Goal: Information Seeking & Learning: Understand process/instructions

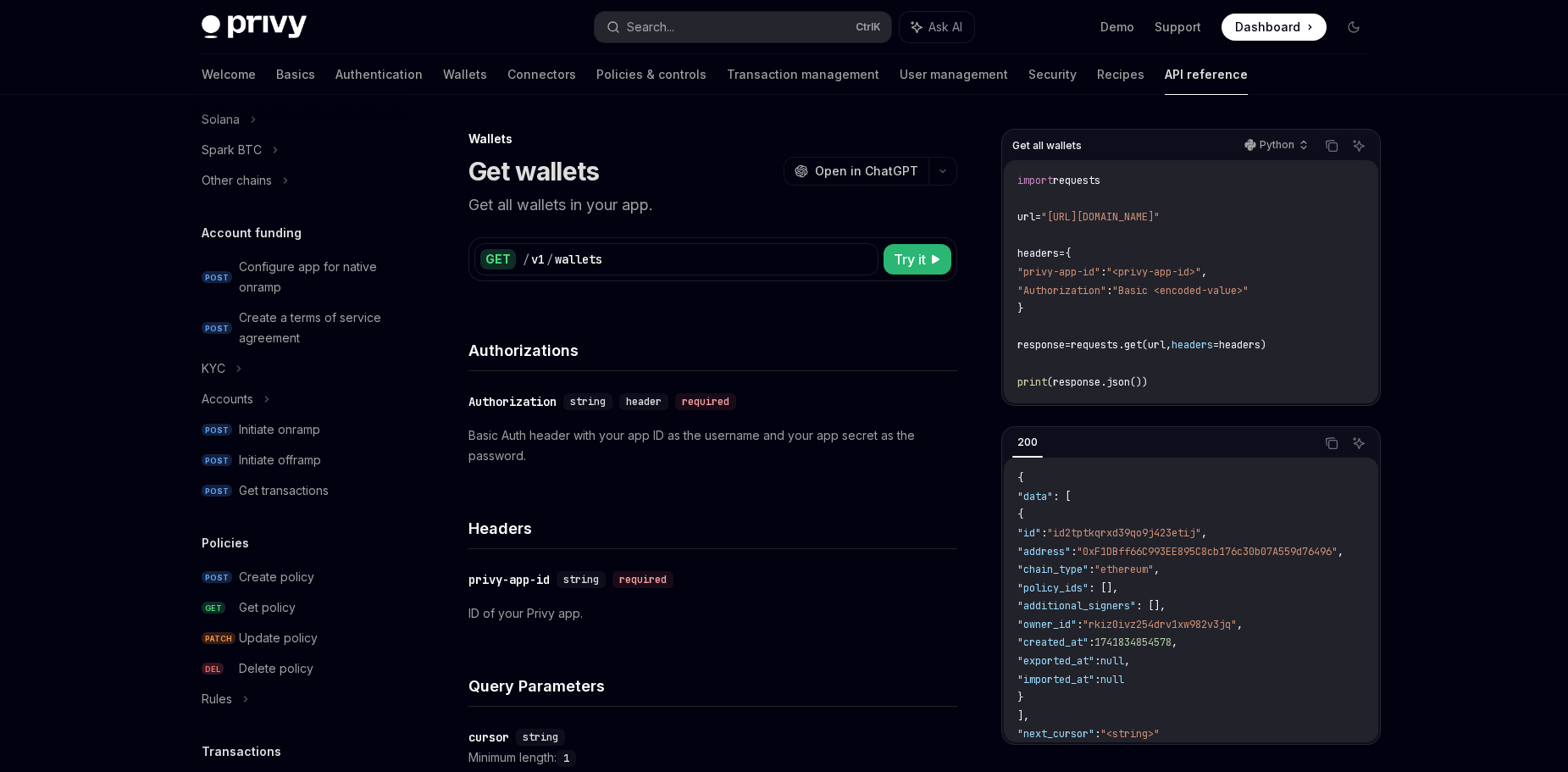
scroll to position [500, 0]
click at [265, 392] on icon at bounding box center [267, 399] width 7 height 21
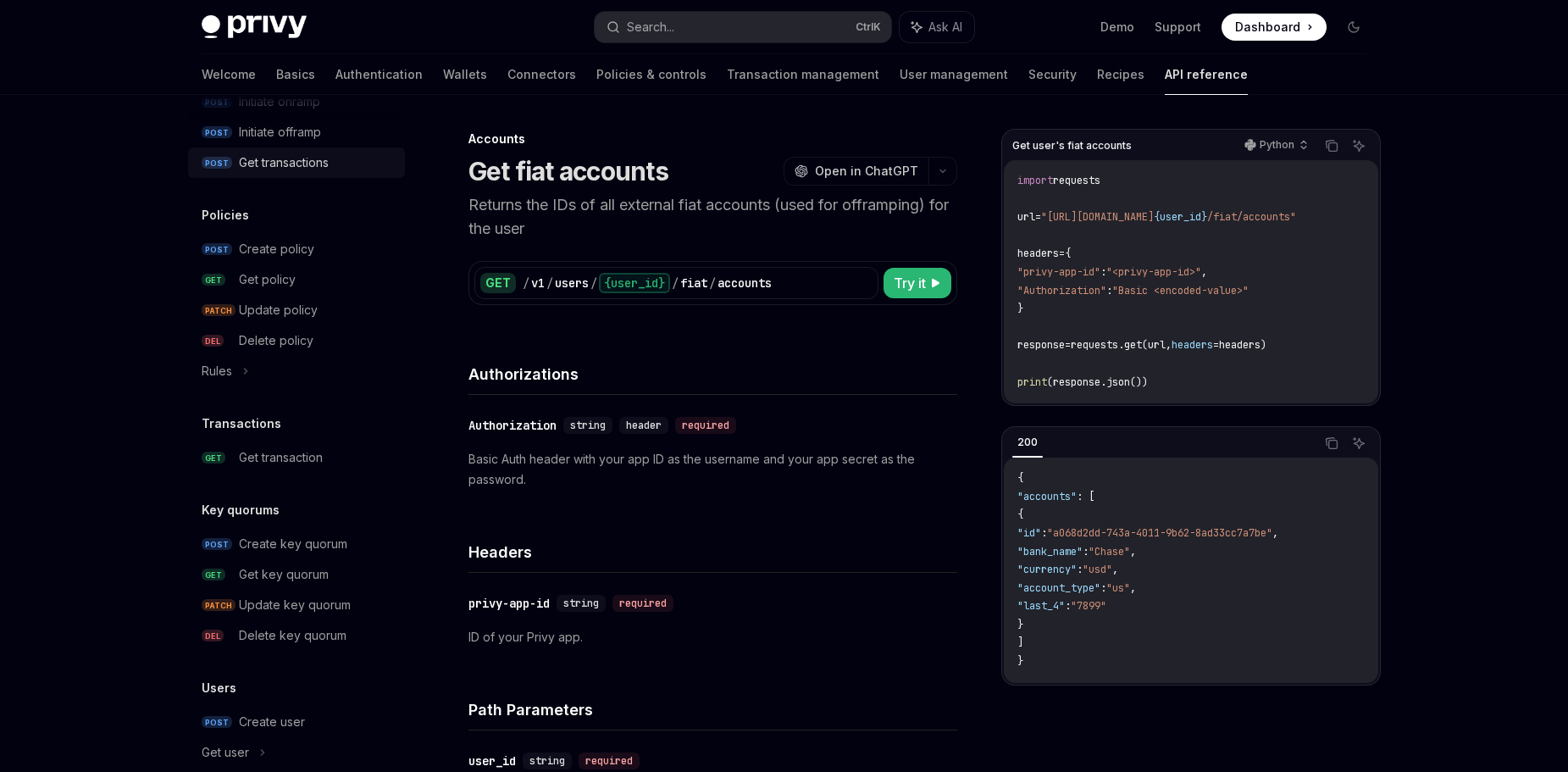
scroll to position [889, 0]
click at [297, 537] on div "Create key quorum" at bounding box center [293, 543] width 109 height 21
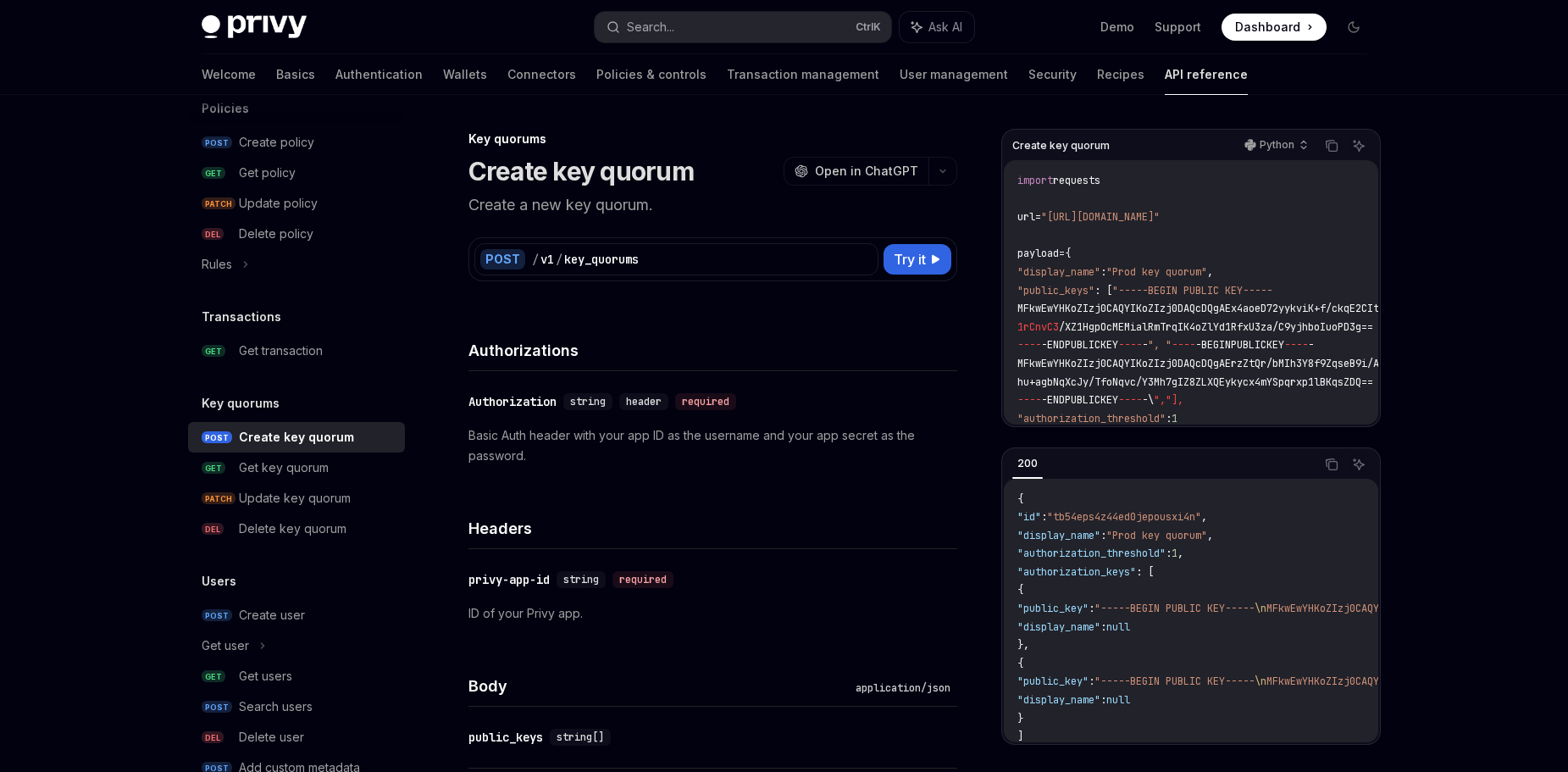
scroll to position [996, 0]
click at [291, 616] on div "Create user" at bounding box center [272, 615] width 66 height 21
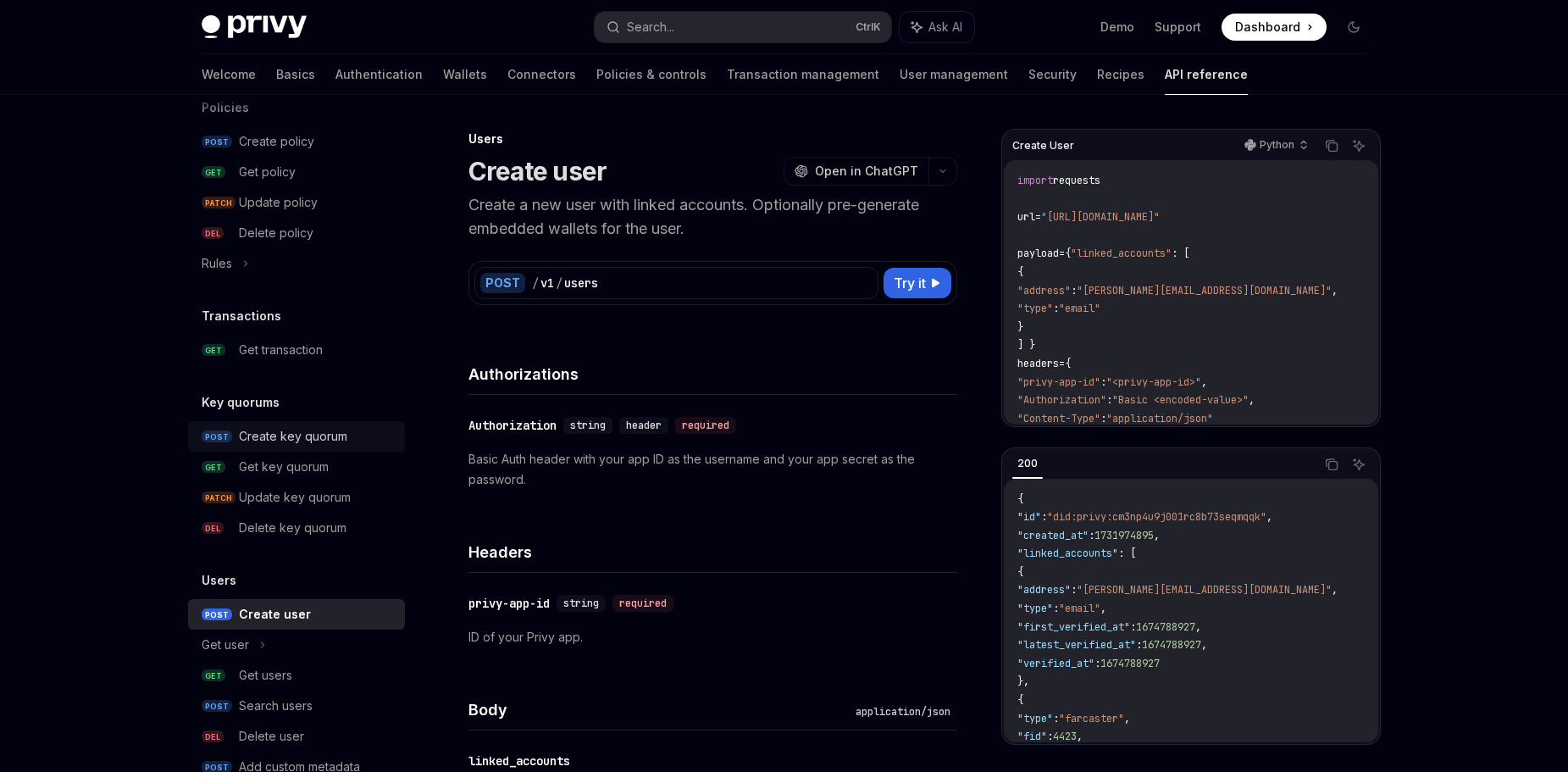
click at [308, 430] on div "Create key quorum" at bounding box center [293, 436] width 109 height 21
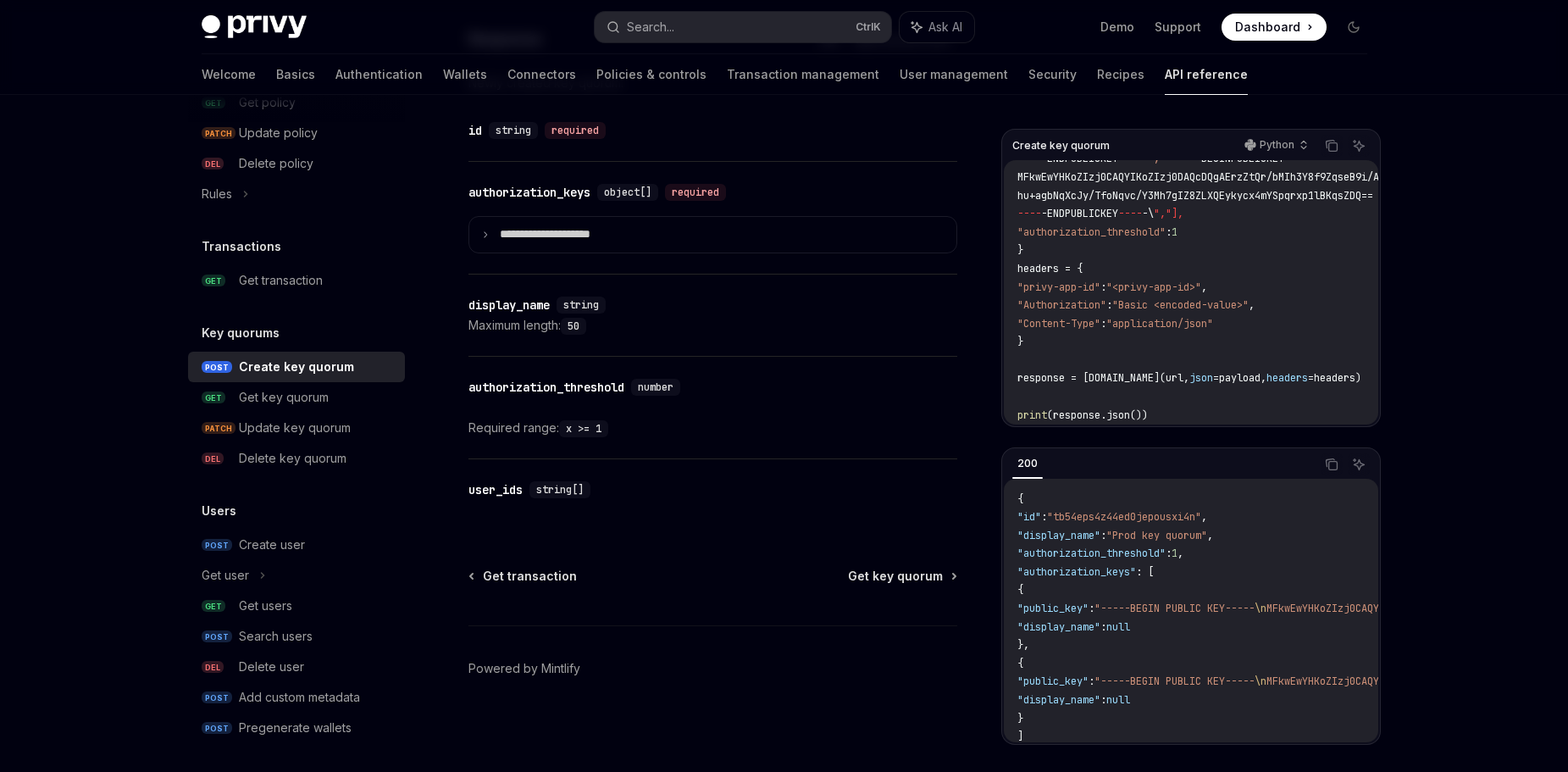
scroll to position [899, 0]
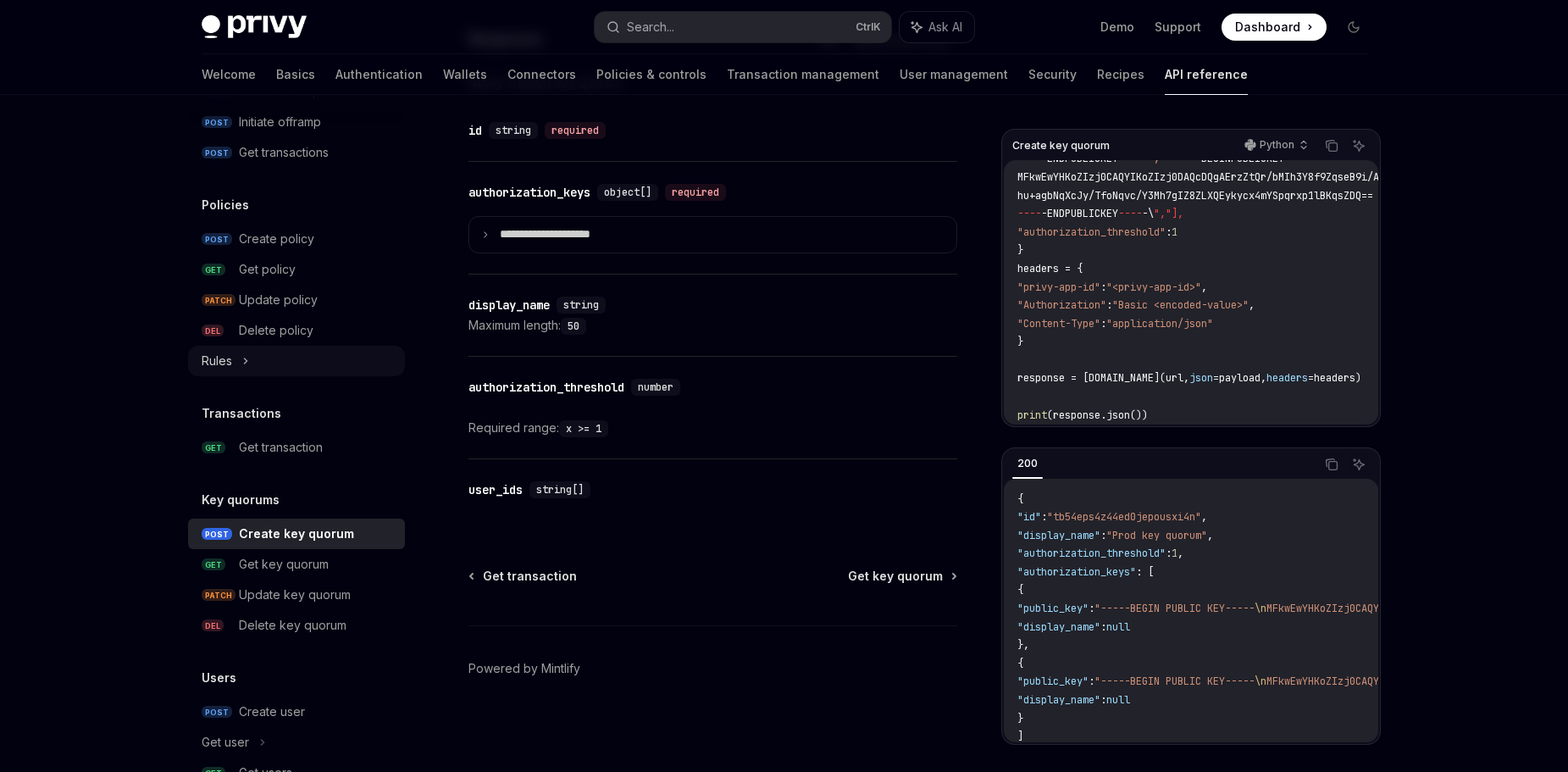
click at [246, 360] on icon at bounding box center [245, 361] width 3 height 5
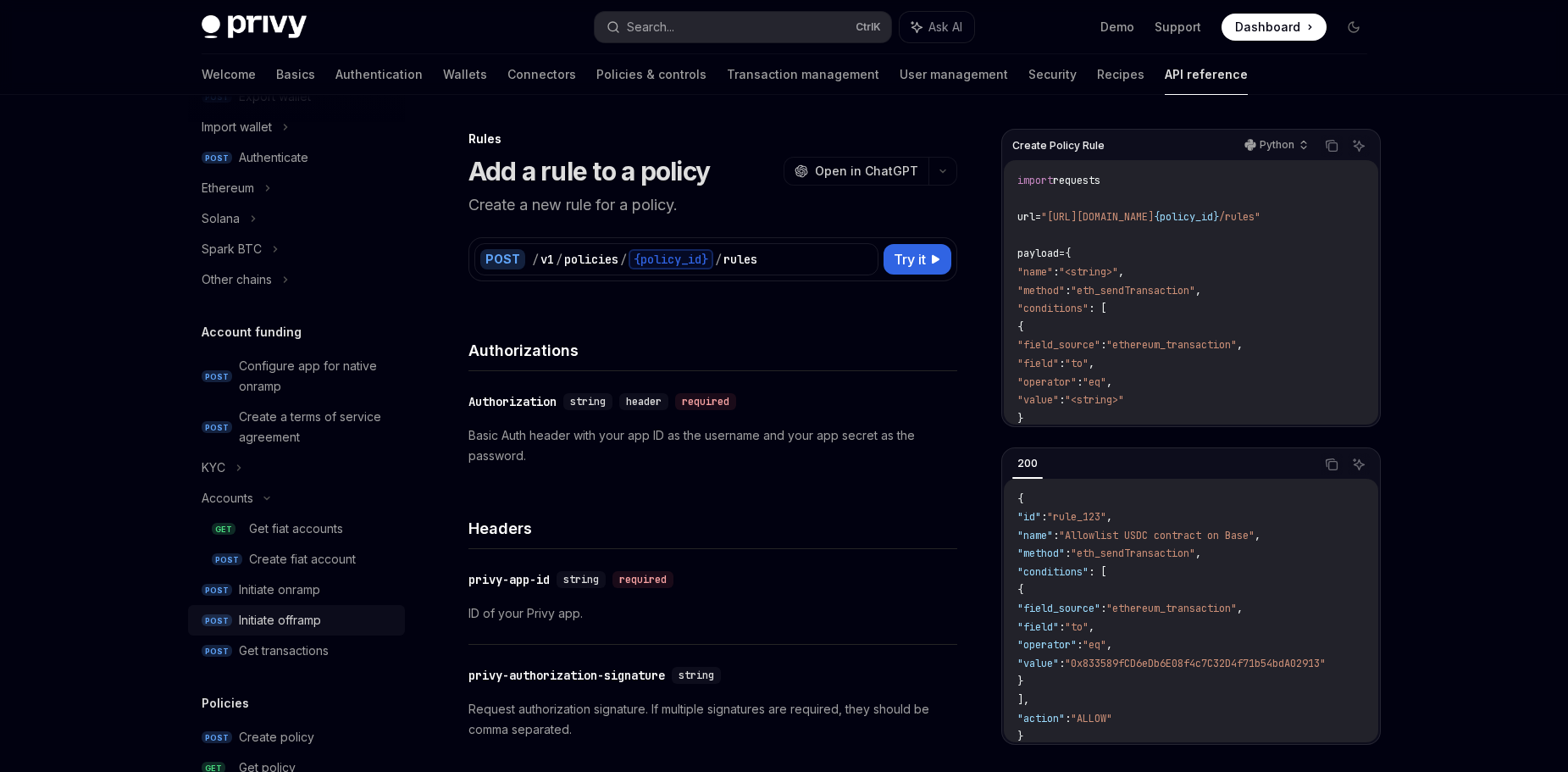
scroll to position [399, 0]
click at [309, 373] on div "Configure app for native onramp" at bounding box center [316, 377] width 156 height 41
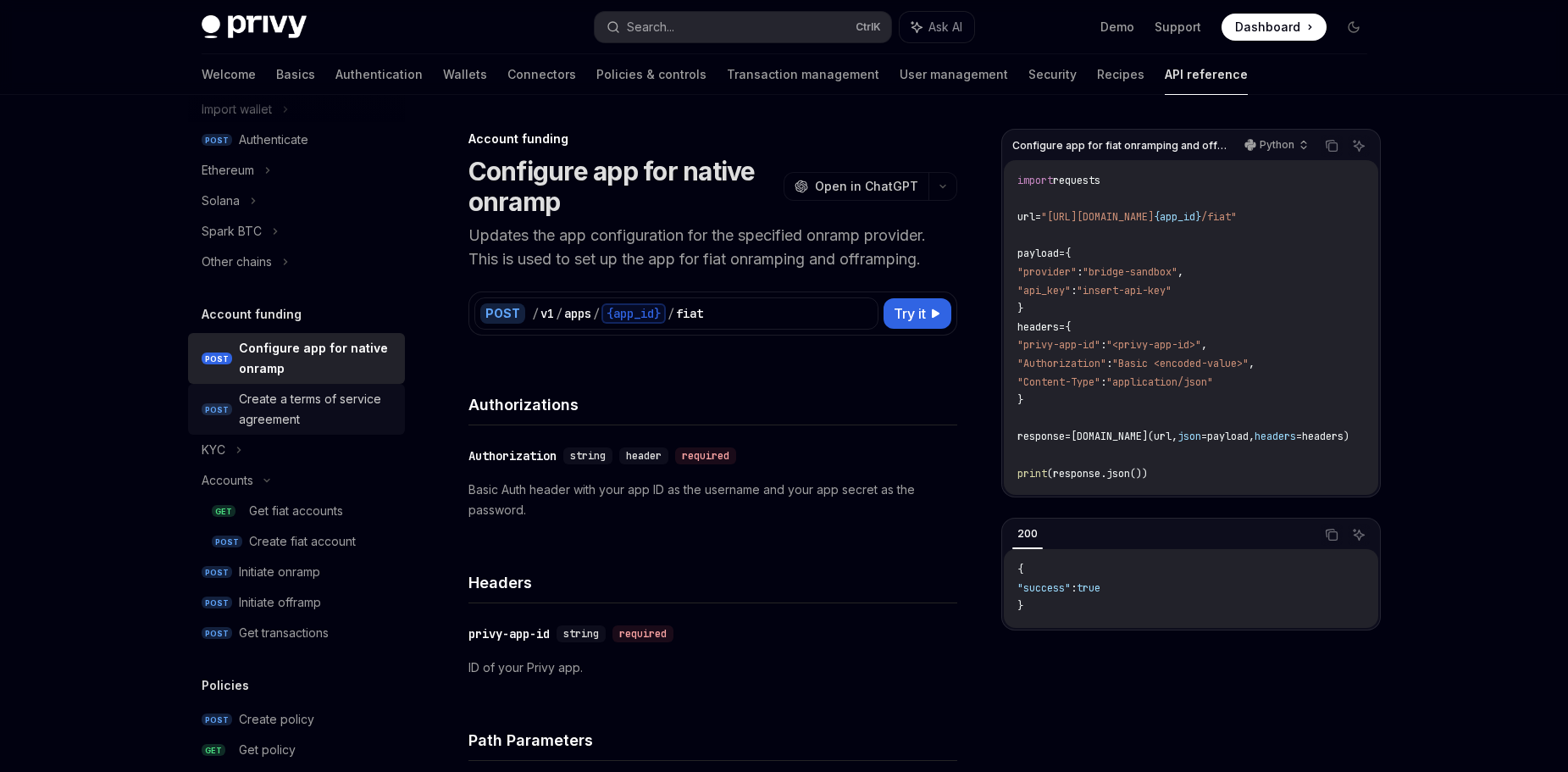
scroll to position [419, 0]
click at [241, 448] on icon at bounding box center [239, 449] width 7 height 21
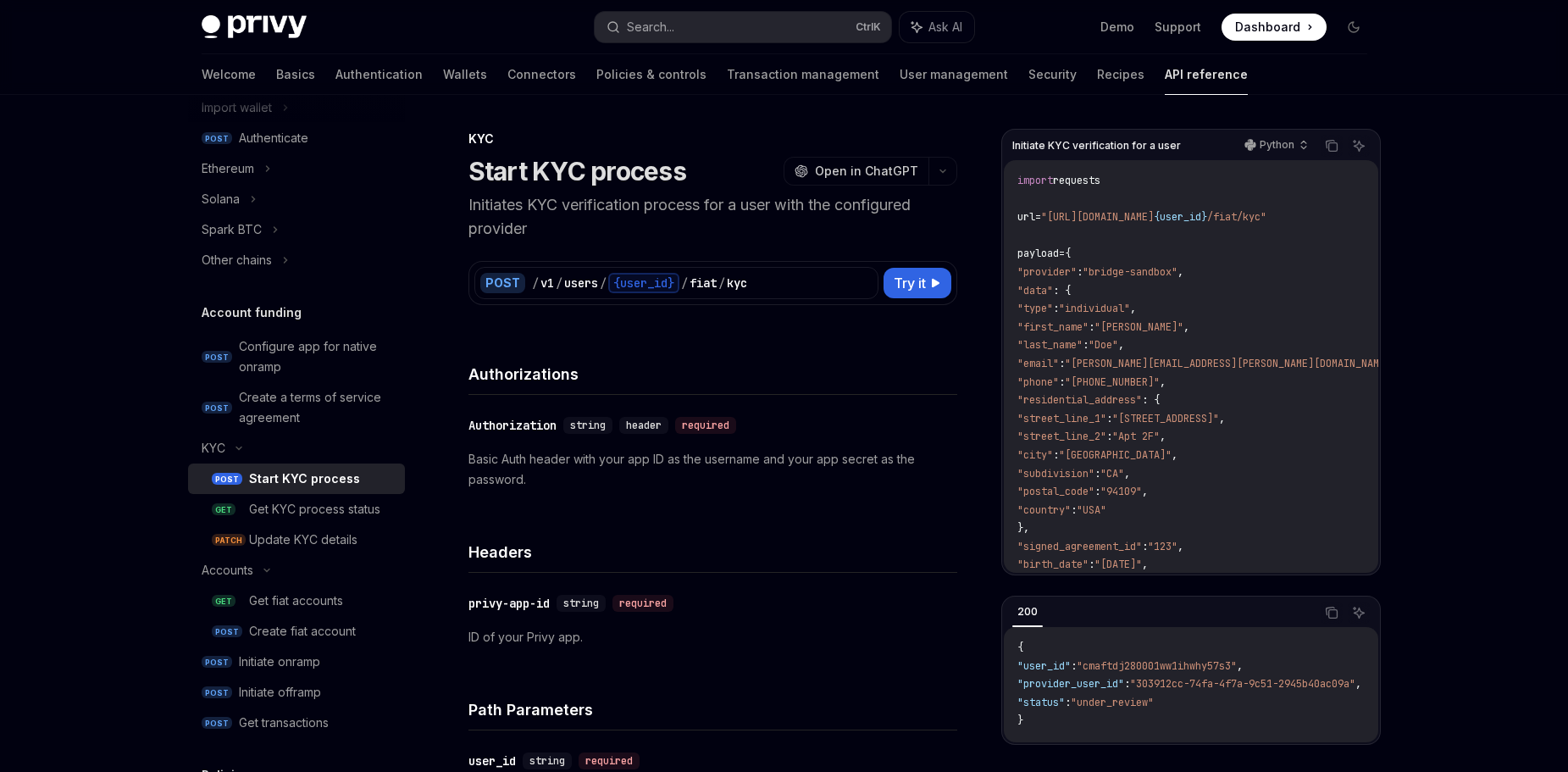
click at [265, 477] on div "Start KYC process" at bounding box center [304, 479] width 111 height 21
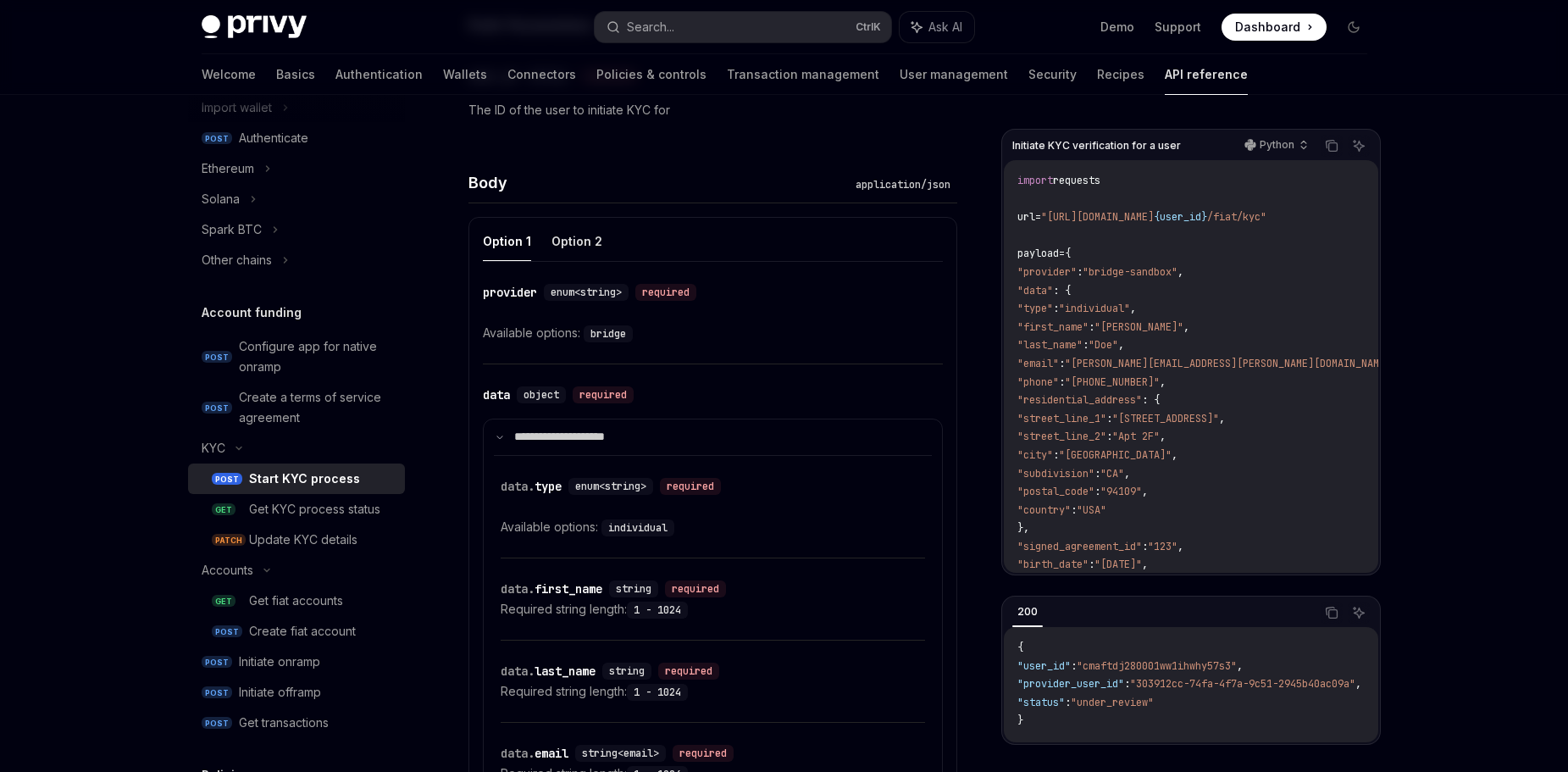
scroll to position [687, 0]
click at [586, 241] on button "Option 2" at bounding box center [577, 240] width 51 height 40
click at [498, 242] on button "Option 1" at bounding box center [507, 240] width 48 height 40
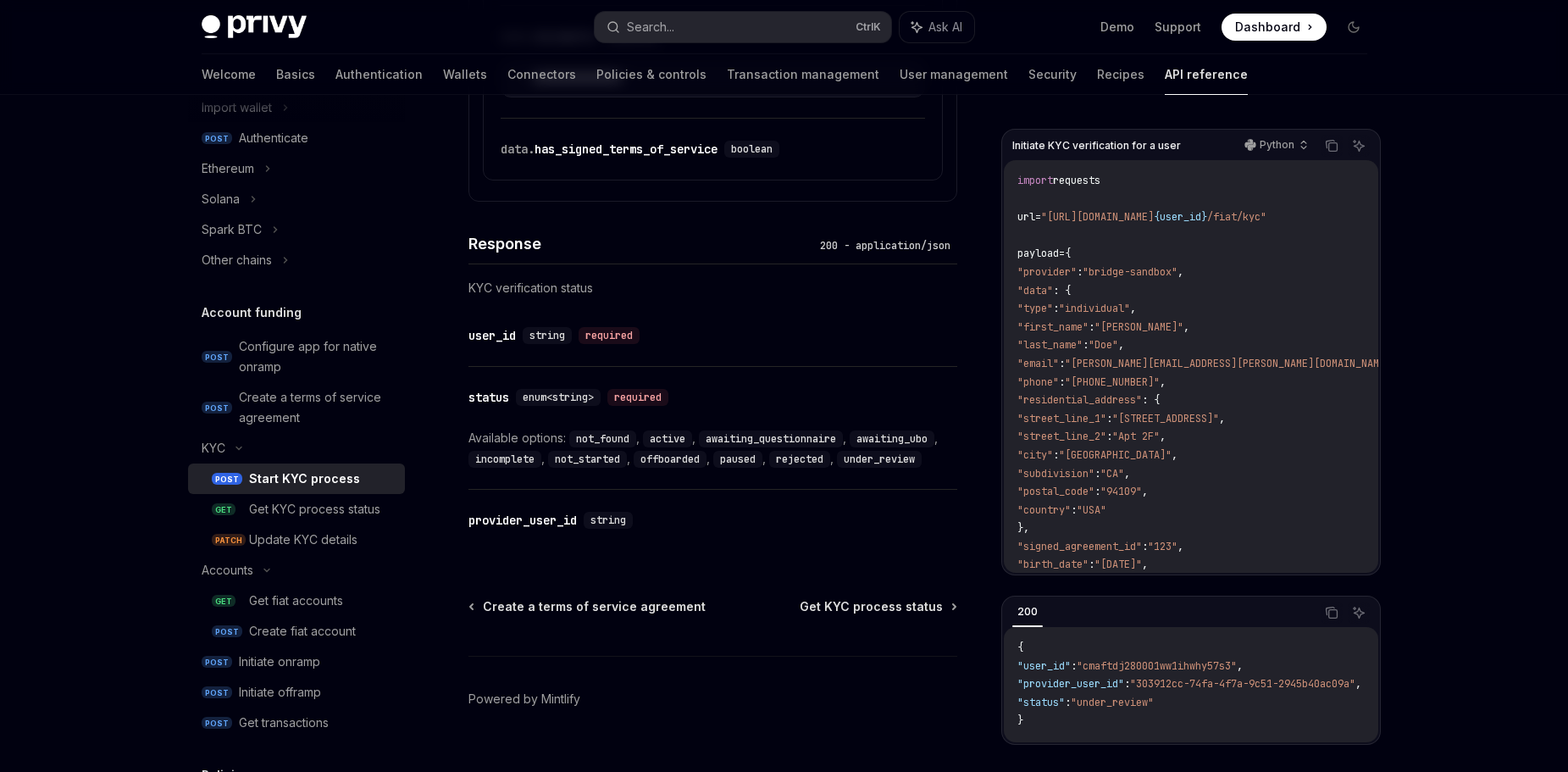
scroll to position [3389, 0]
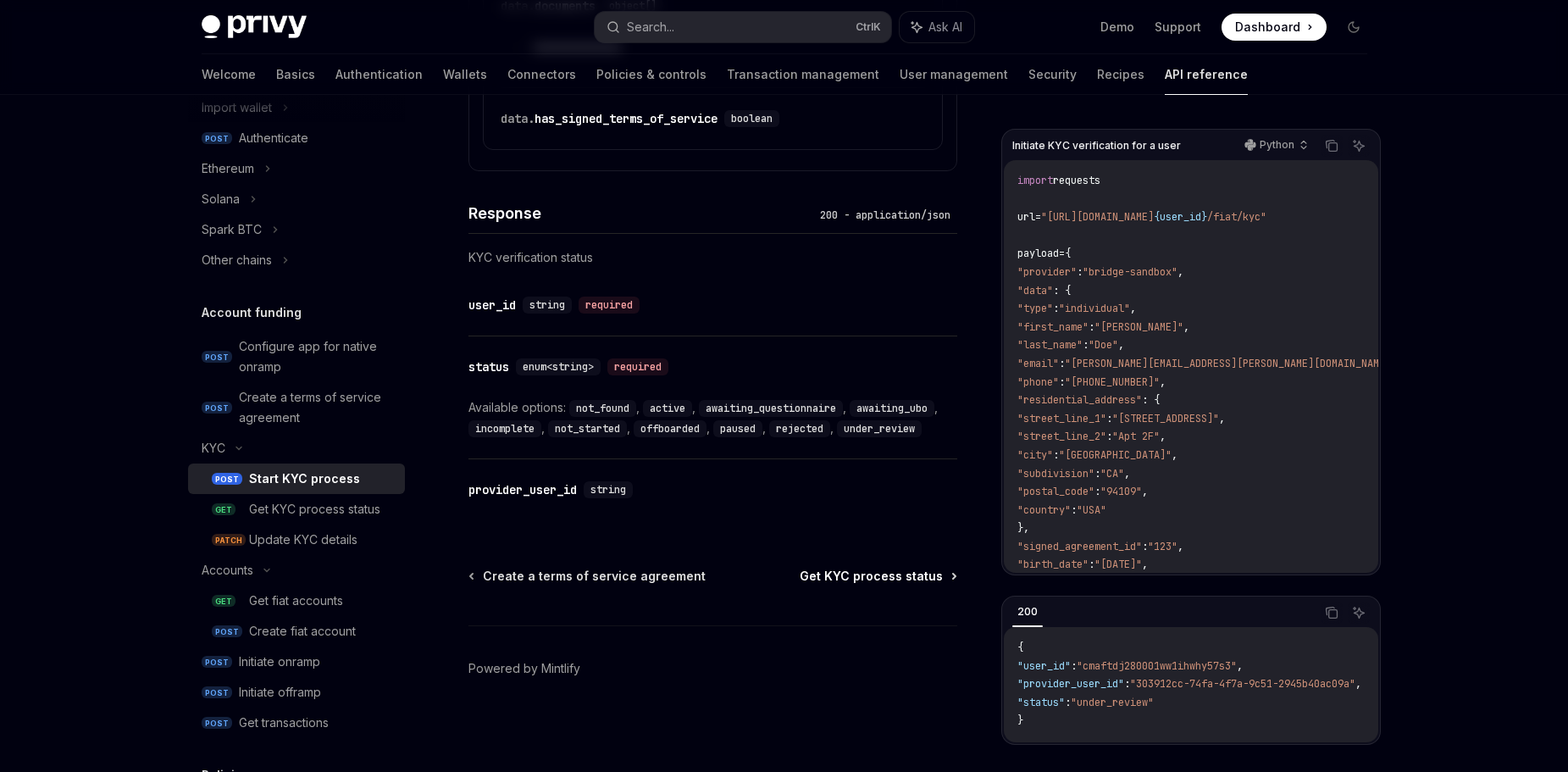
click at [884, 578] on span "Get KYC process status" at bounding box center [871, 576] width 143 height 17
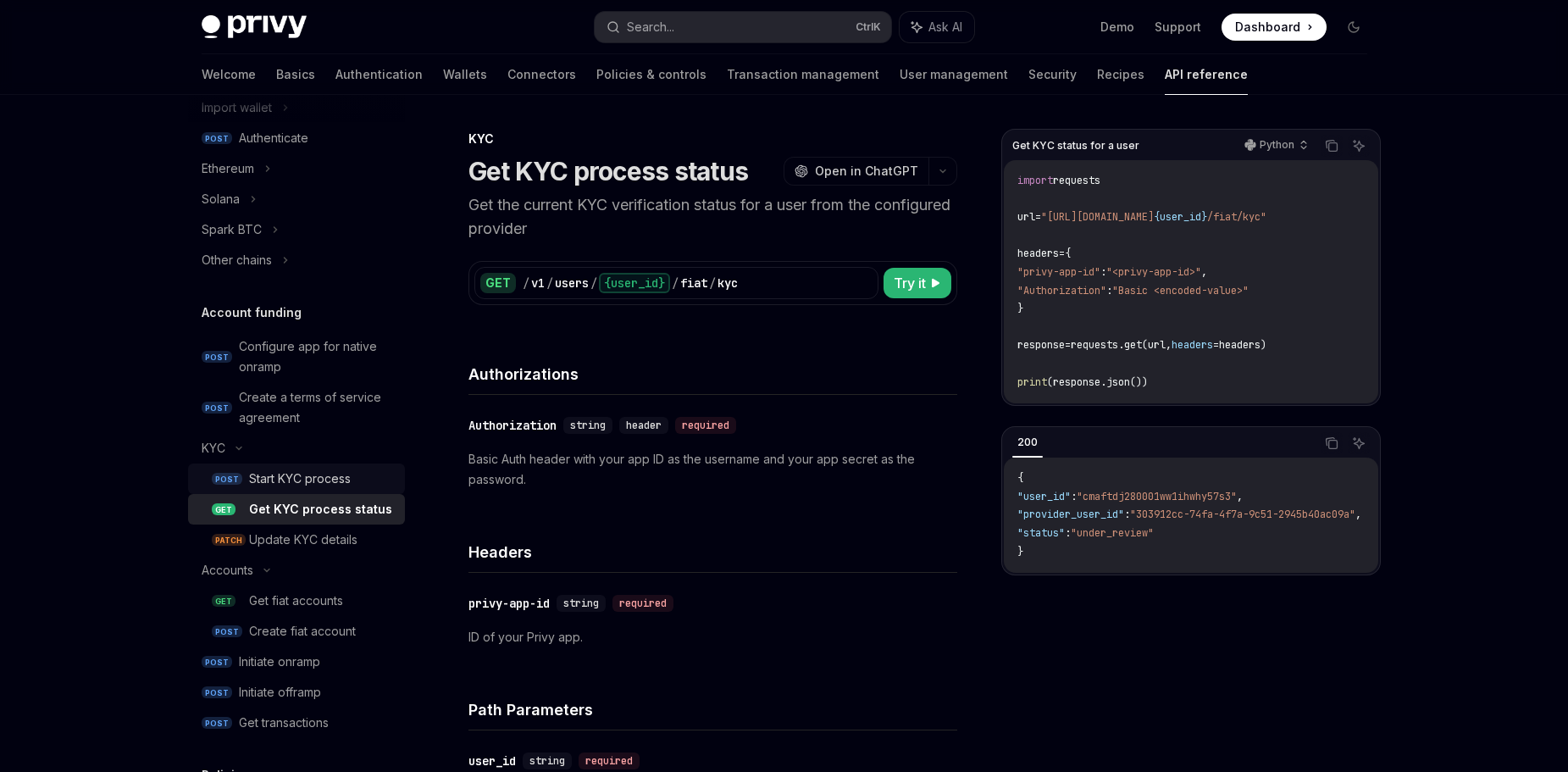
click at [308, 478] on div "Start KYC process" at bounding box center [300, 479] width 102 height 21
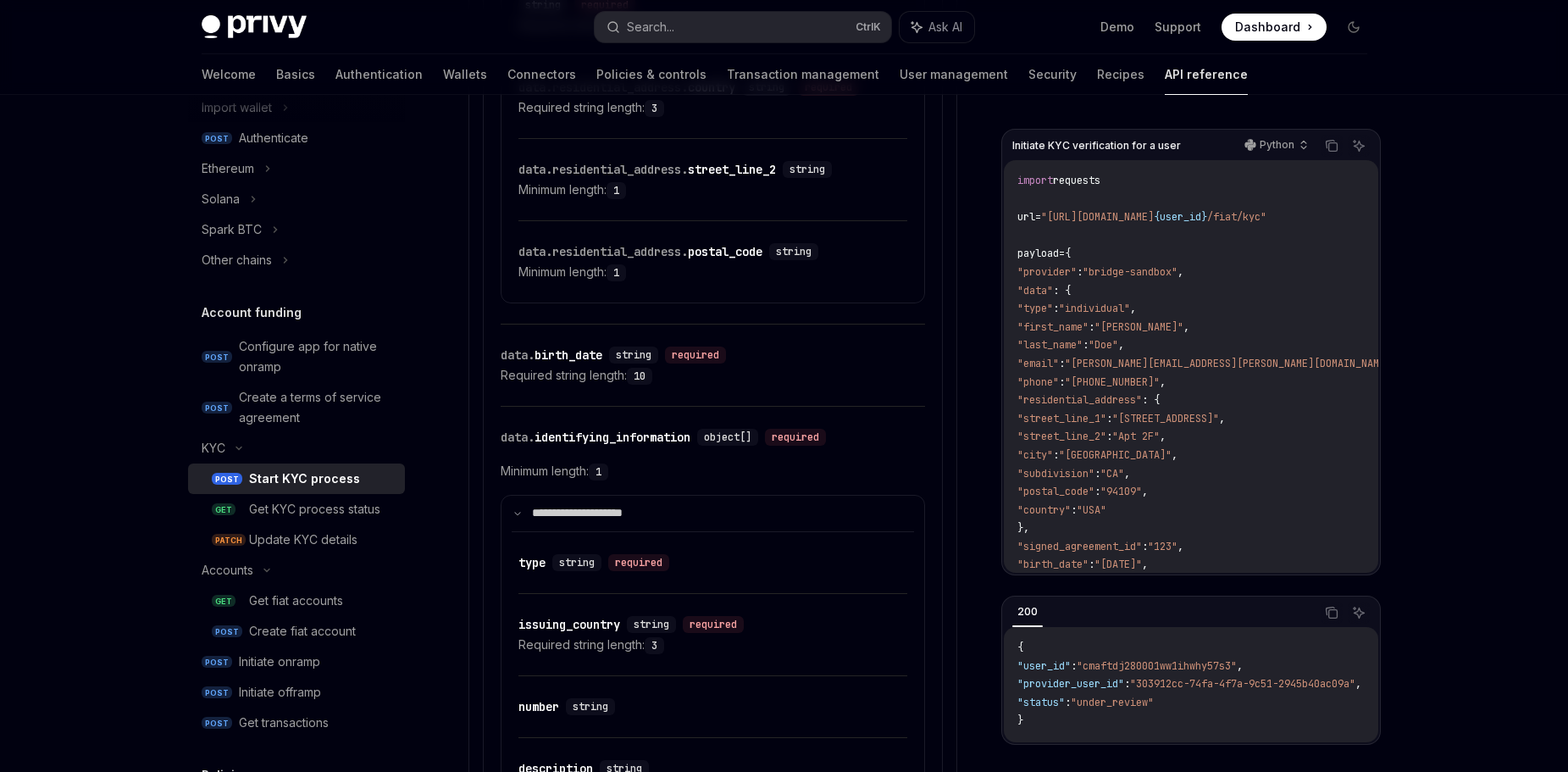
scroll to position [1821, 0]
click at [646, 432] on div "data. identifying_information" at bounding box center [596, 435] width 190 height 17
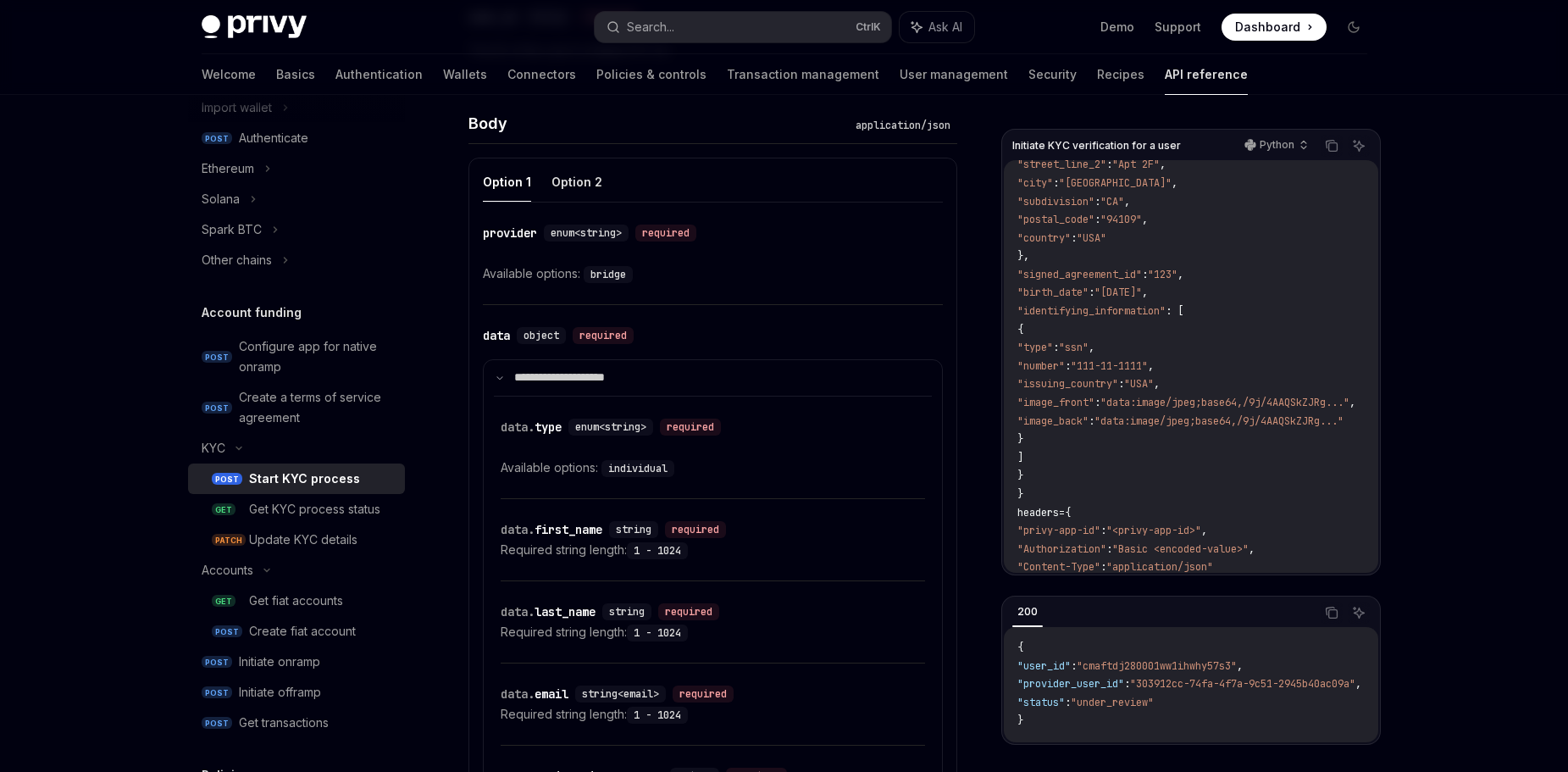
scroll to position [603, 0]
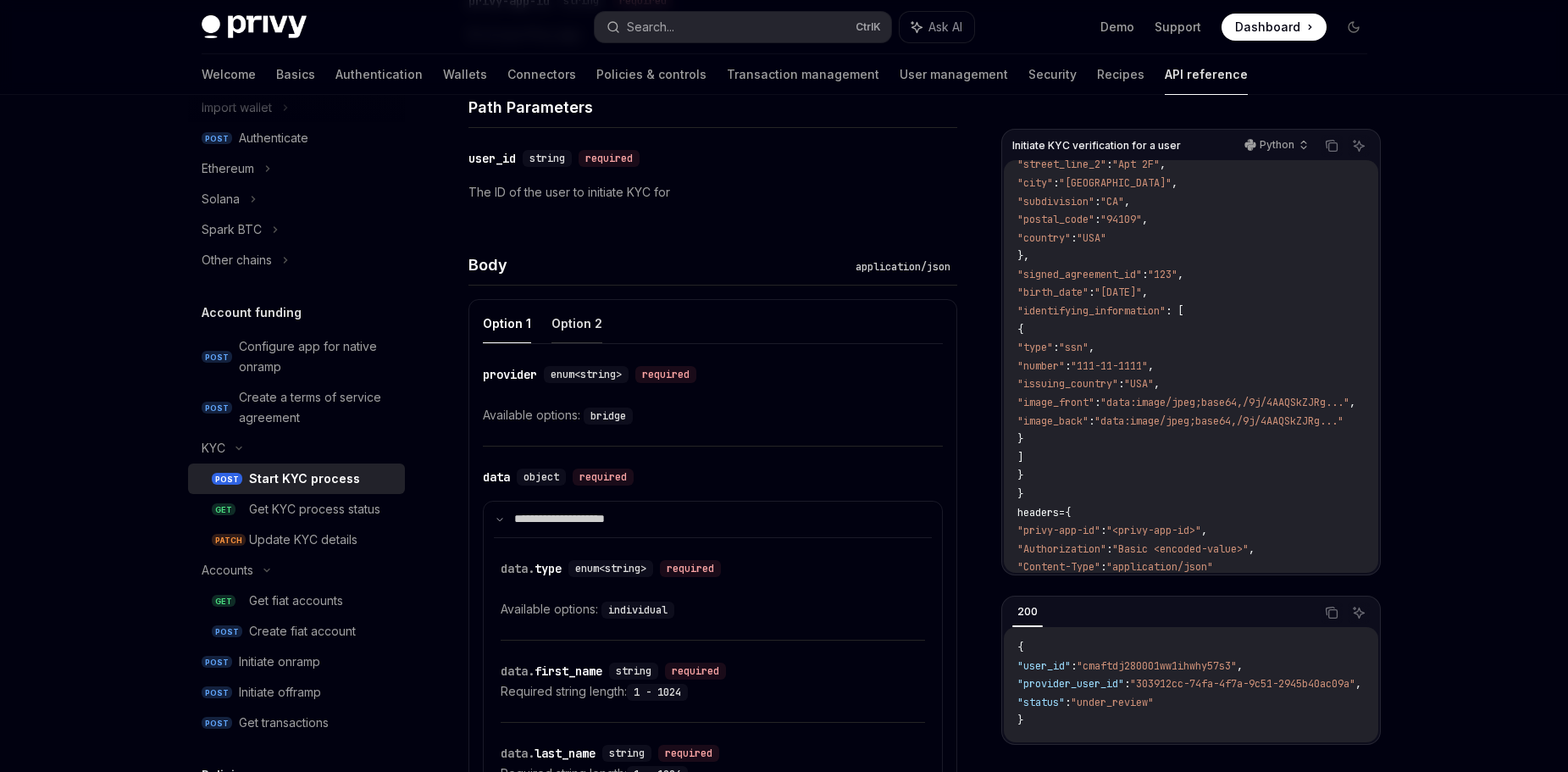
click at [596, 323] on button "Option 2" at bounding box center [577, 323] width 51 height 40
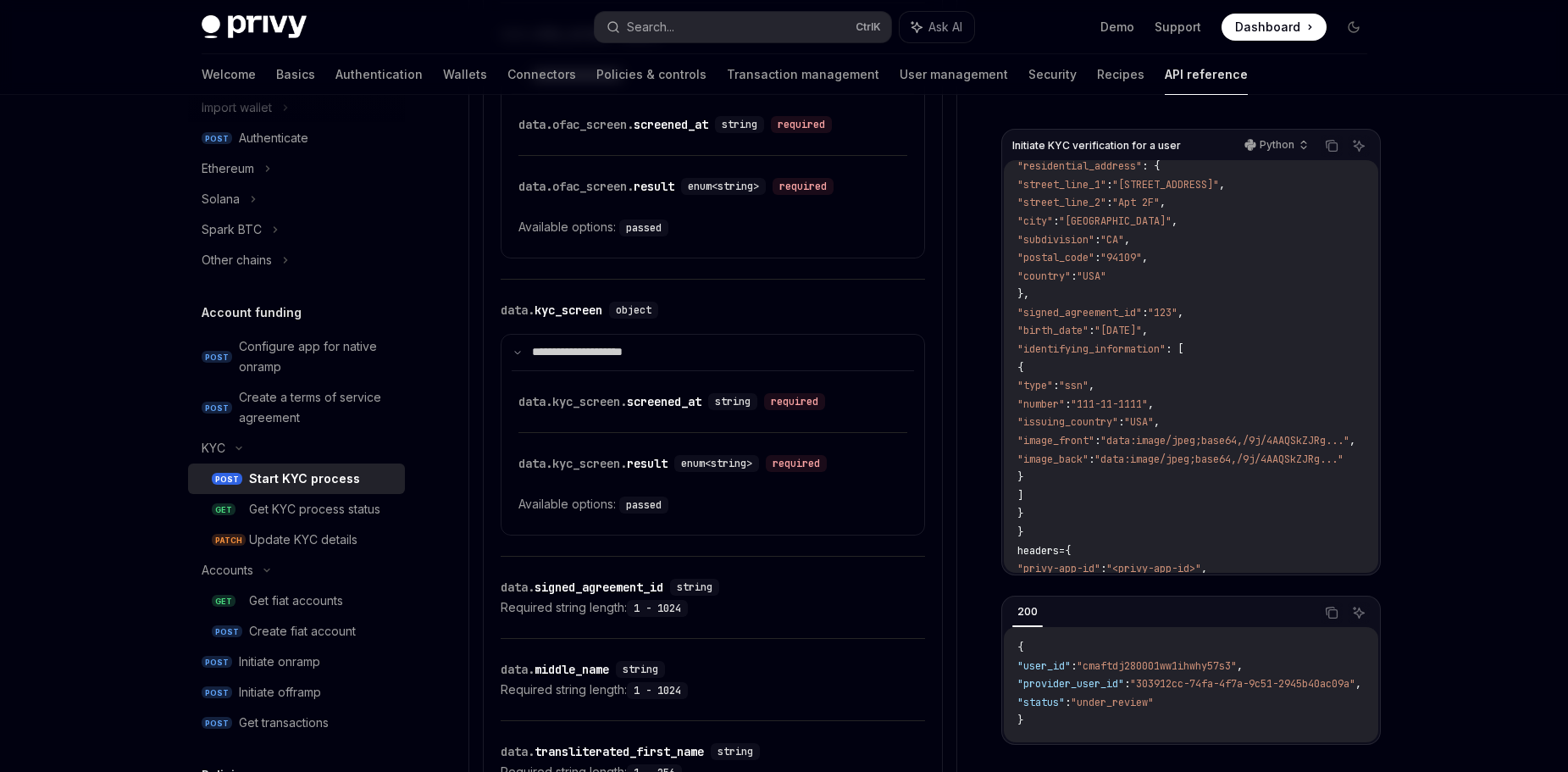
scroll to position [233, 0]
drag, startPoint x: 1128, startPoint y: 387, endPoint x: 1178, endPoint y: 386, distance: 50.0
click at [1095, 386] on span ""type" : "ssn" ," at bounding box center [1055, 386] width 77 height 14
click at [1148, 409] on span ""111-11-1111"" at bounding box center [1109, 405] width 77 height 14
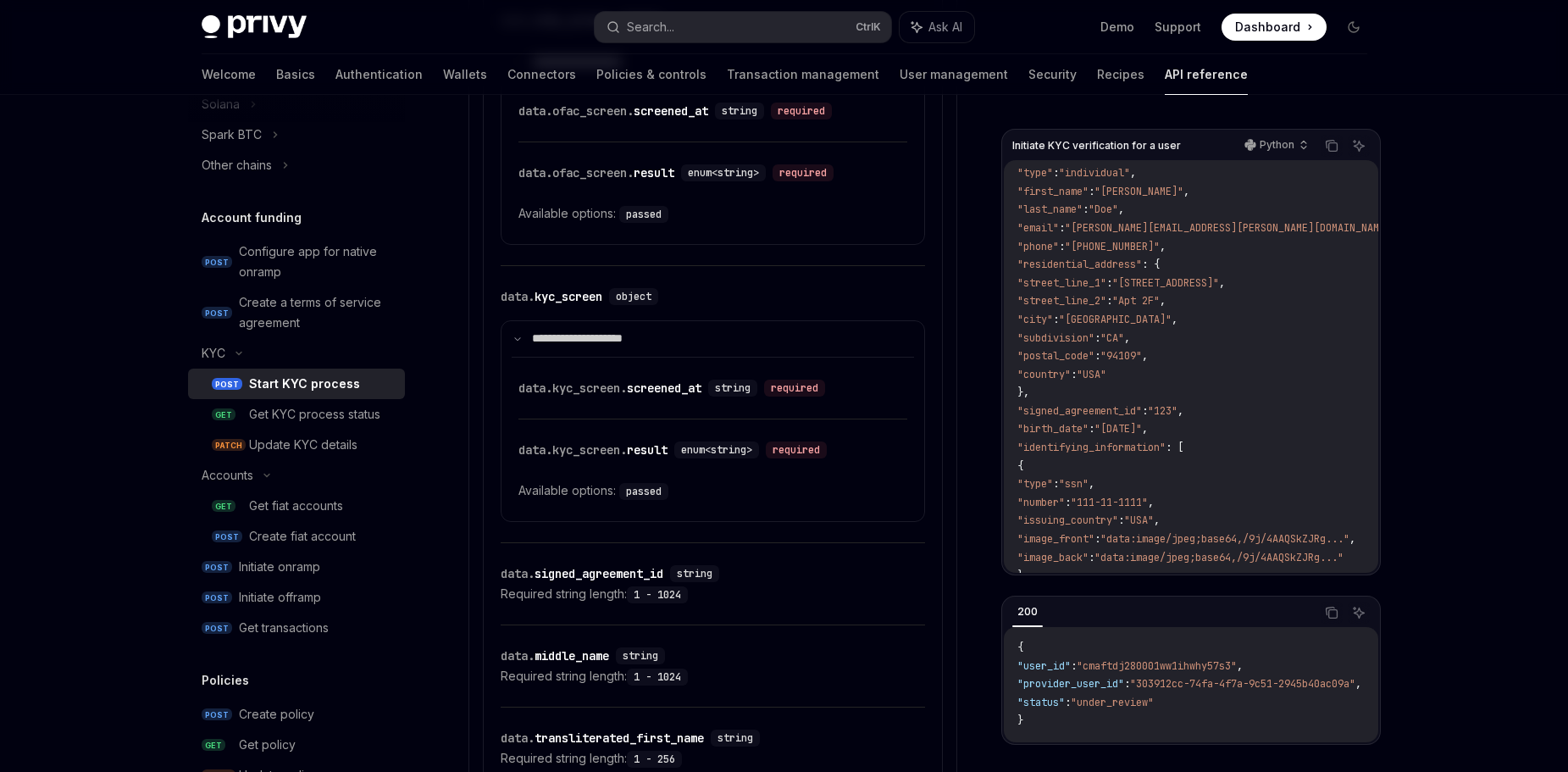
scroll to position [0, 0]
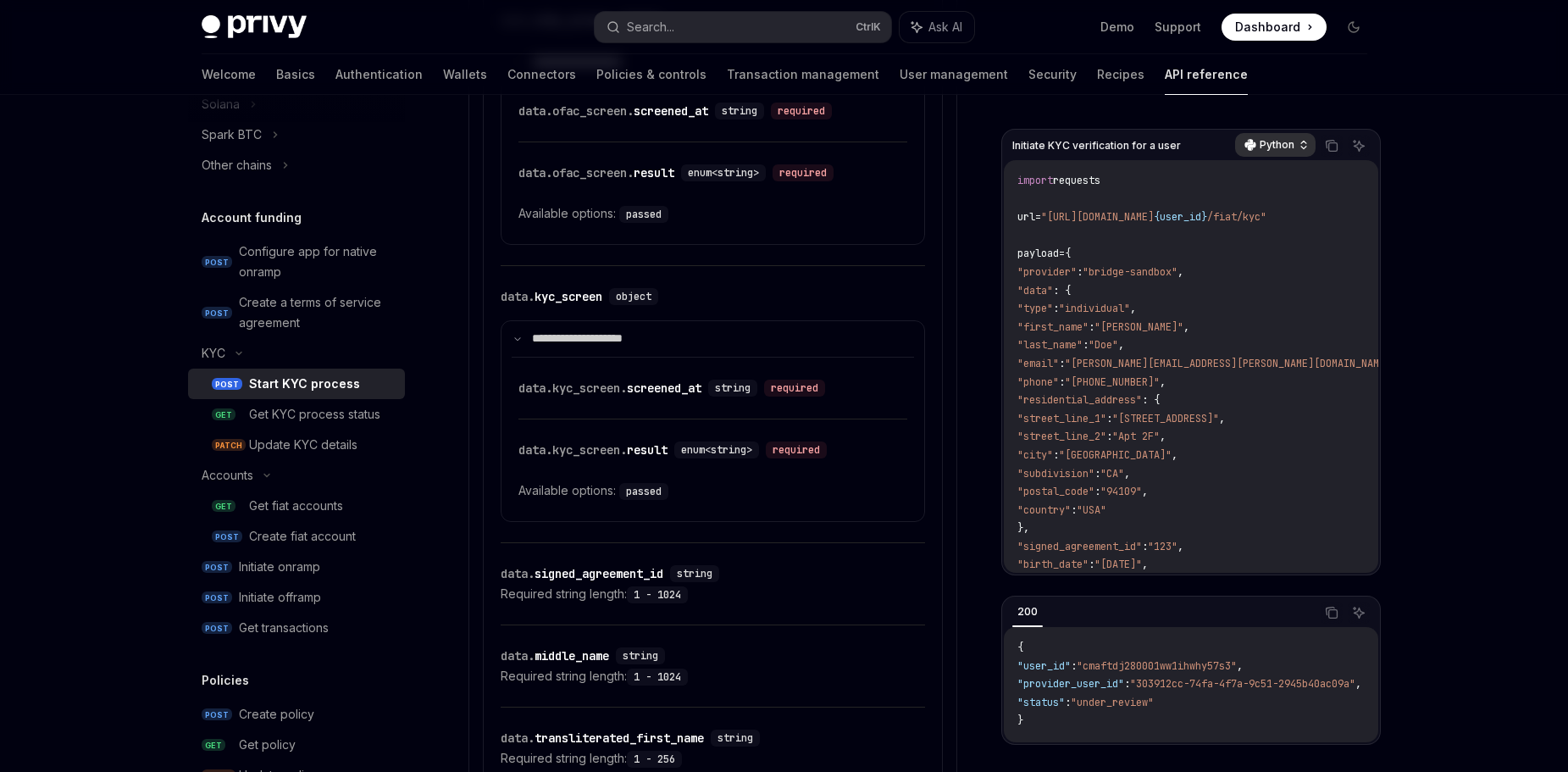
click at [1277, 150] on p "Python" at bounding box center [1277, 145] width 34 height 14
click at [866, 161] on div "​ data.ofac_screen. result enum<string> required Available options: passed" at bounding box center [712, 193] width 389 height 102
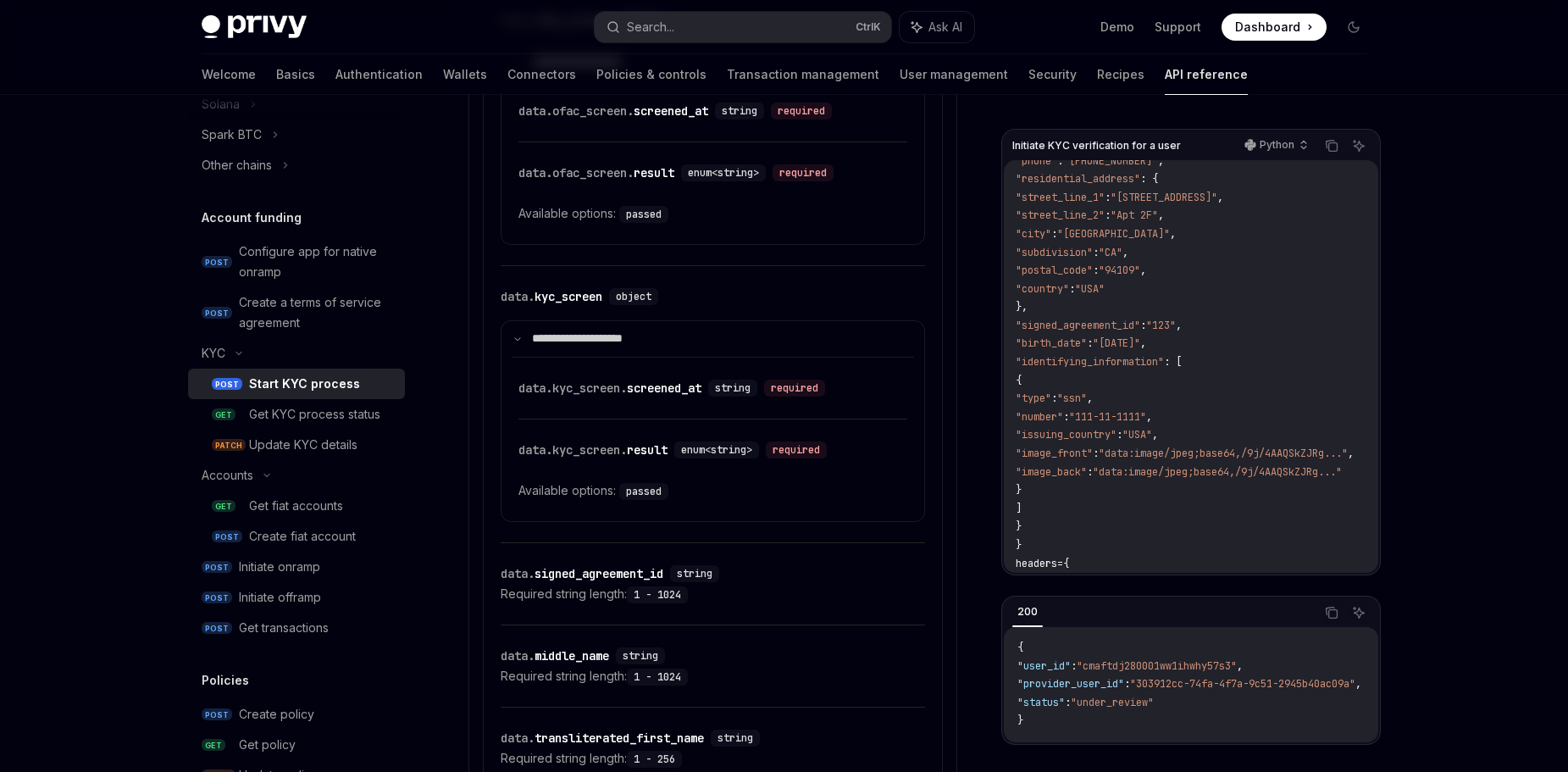
scroll to position [222, 2]
drag, startPoint x: 1212, startPoint y: 455, endPoint x: 1295, endPoint y: 452, distance: 83.1
click at [1295, 452] on span ""data:image/jpeg;base64,/9j/4AAQSkZJRg..."" at bounding box center [1223, 453] width 249 height 14
click at [1294, 453] on span ""data:image/jpeg;base64,/9j/4AAQSkZJRg..."" at bounding box center [1223, 453] width 249 height 14
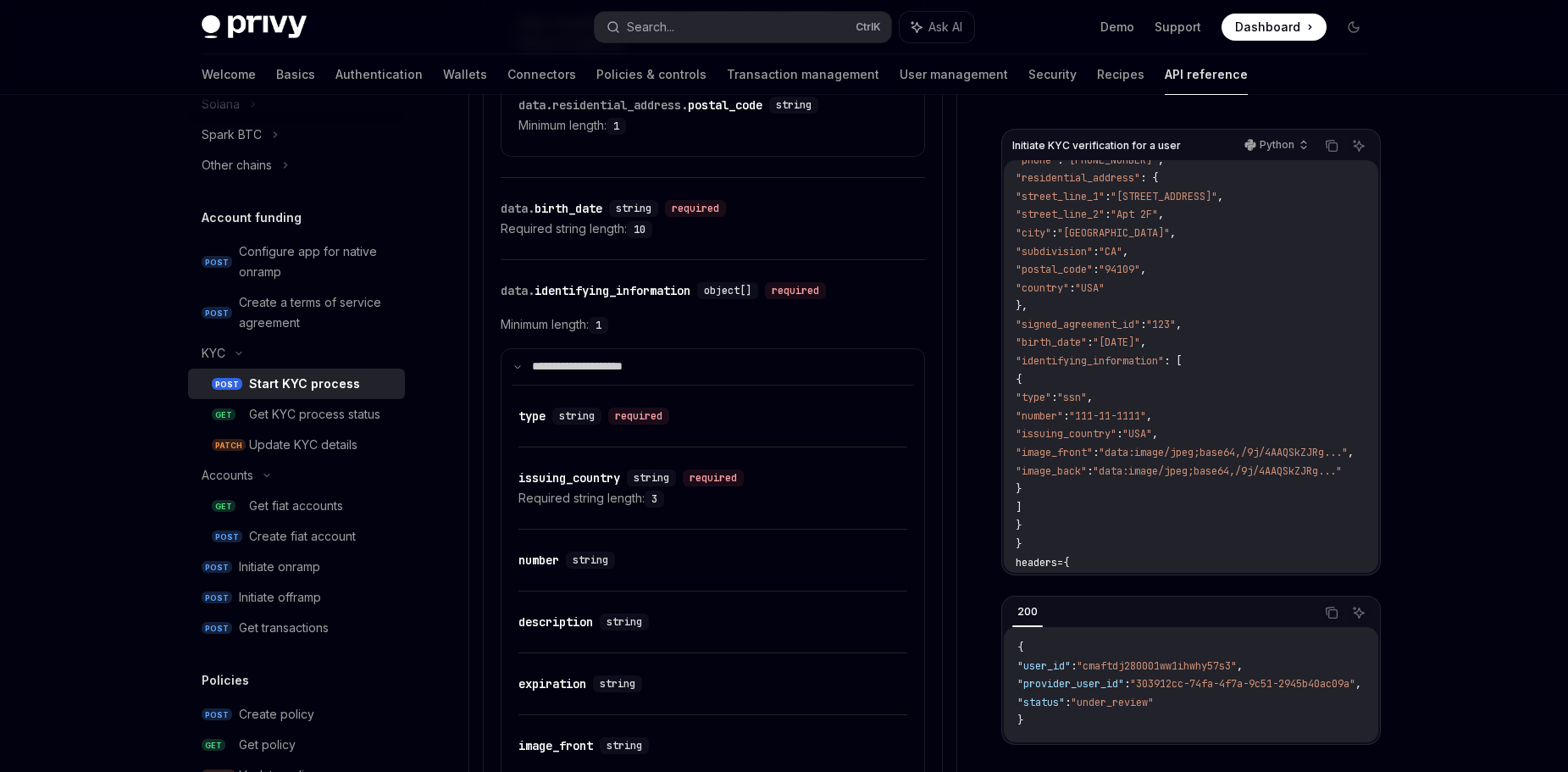
scroll to position [2147, 0]
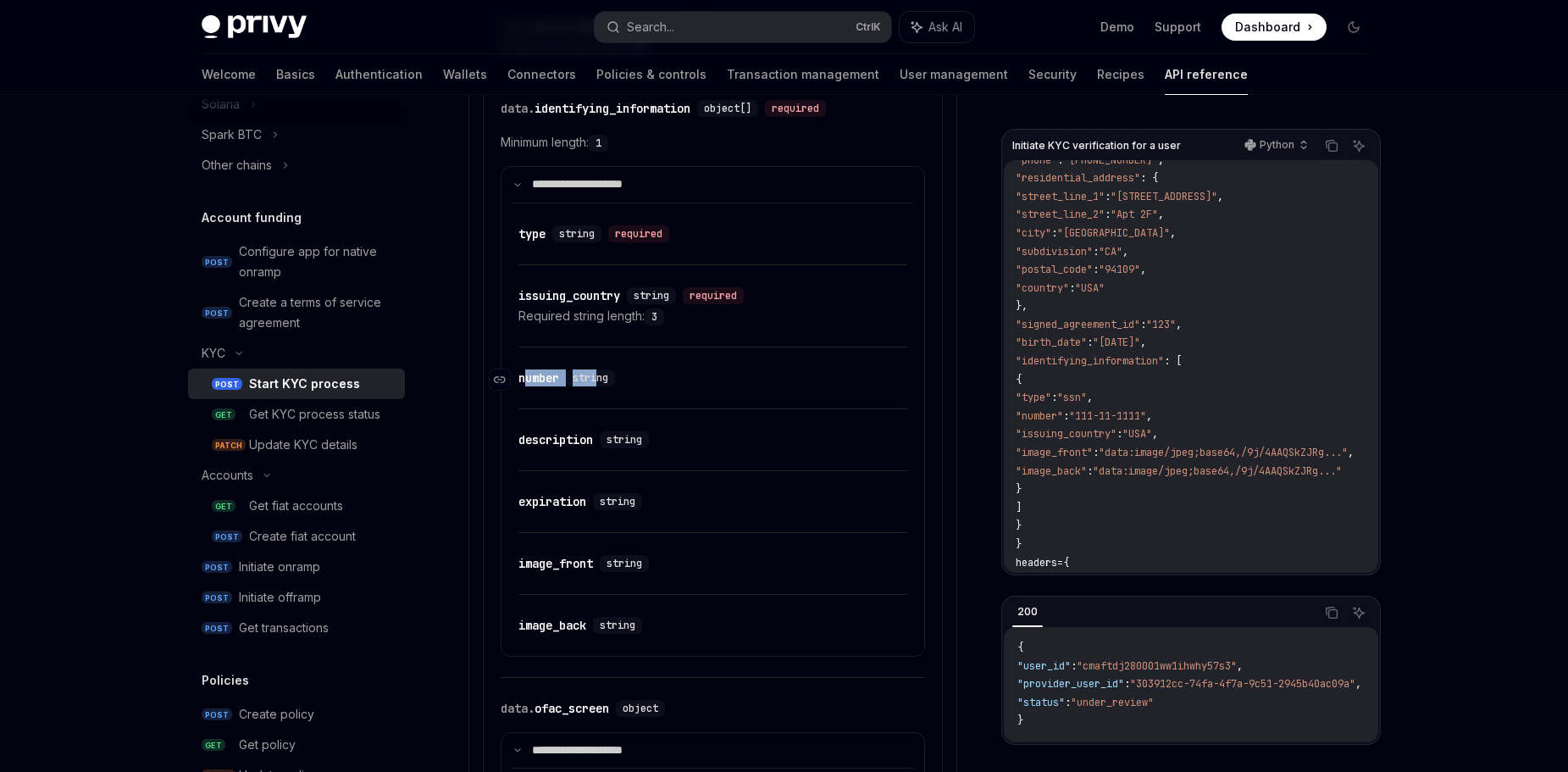
drag, startPoint x: 602, startPoint y: 378, endPoint x: 527, endPoint y: 375, distance: 75.1
click at [527, 375] on div "​ number string" at bounding box center [570, 378] width 103 height 17
click at [664, 406] on div "​ number string" at bounding box center [712, 378] width 389 height 61
drag, startPoint x: 628, startPoint y: 375, endPoint x: 515, endPoint y: 373, distance: 113.0
click at [518, 373] on div "​ number string" at bounding box center [703, 379] width 372 height 21
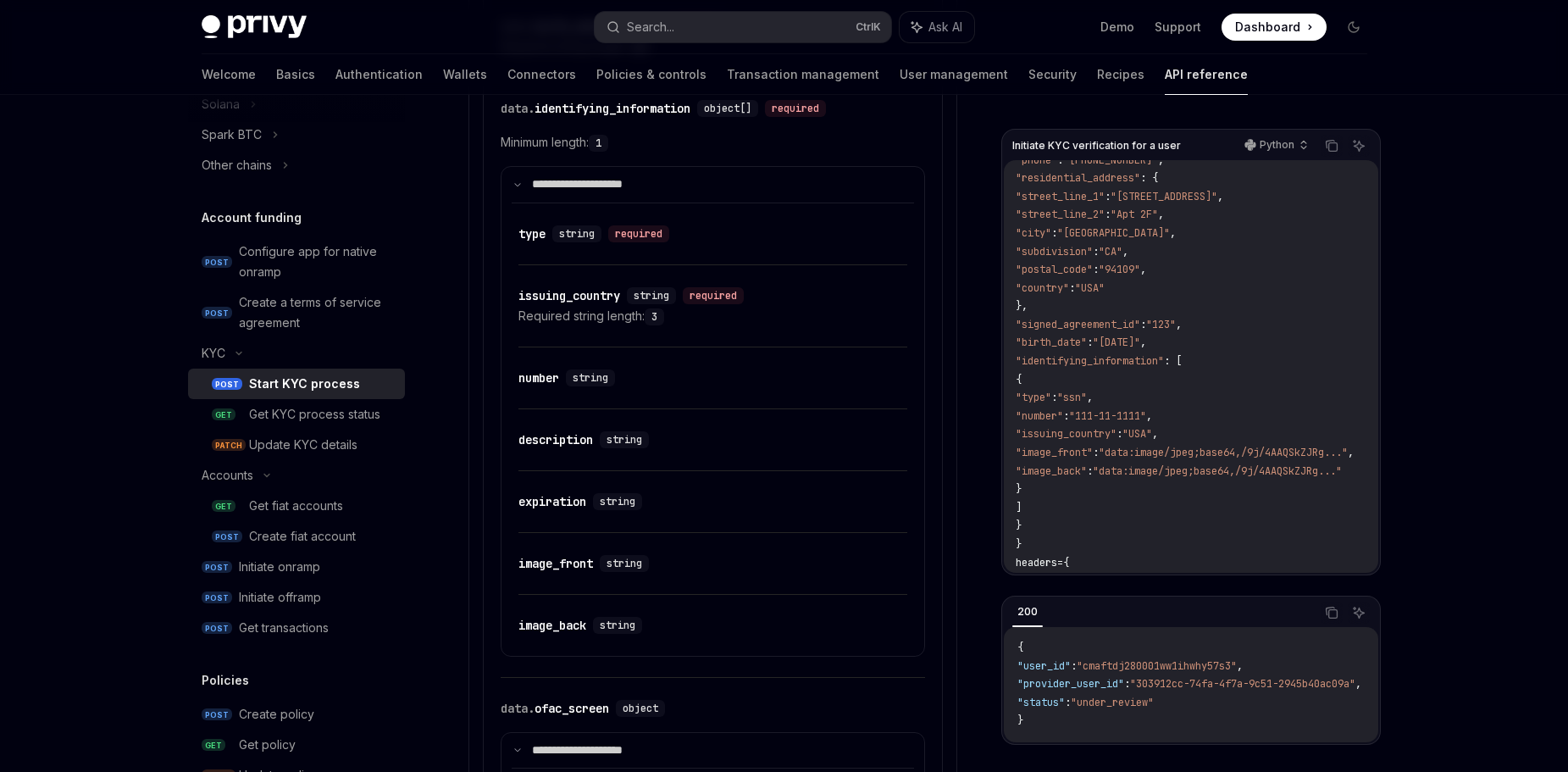
click at [444, 255] on div "KYC Start KYC process OpenAI Open in ChatGPT Initiates KYC verification process…" at bounding box center [553, 576] width 813 height 5190
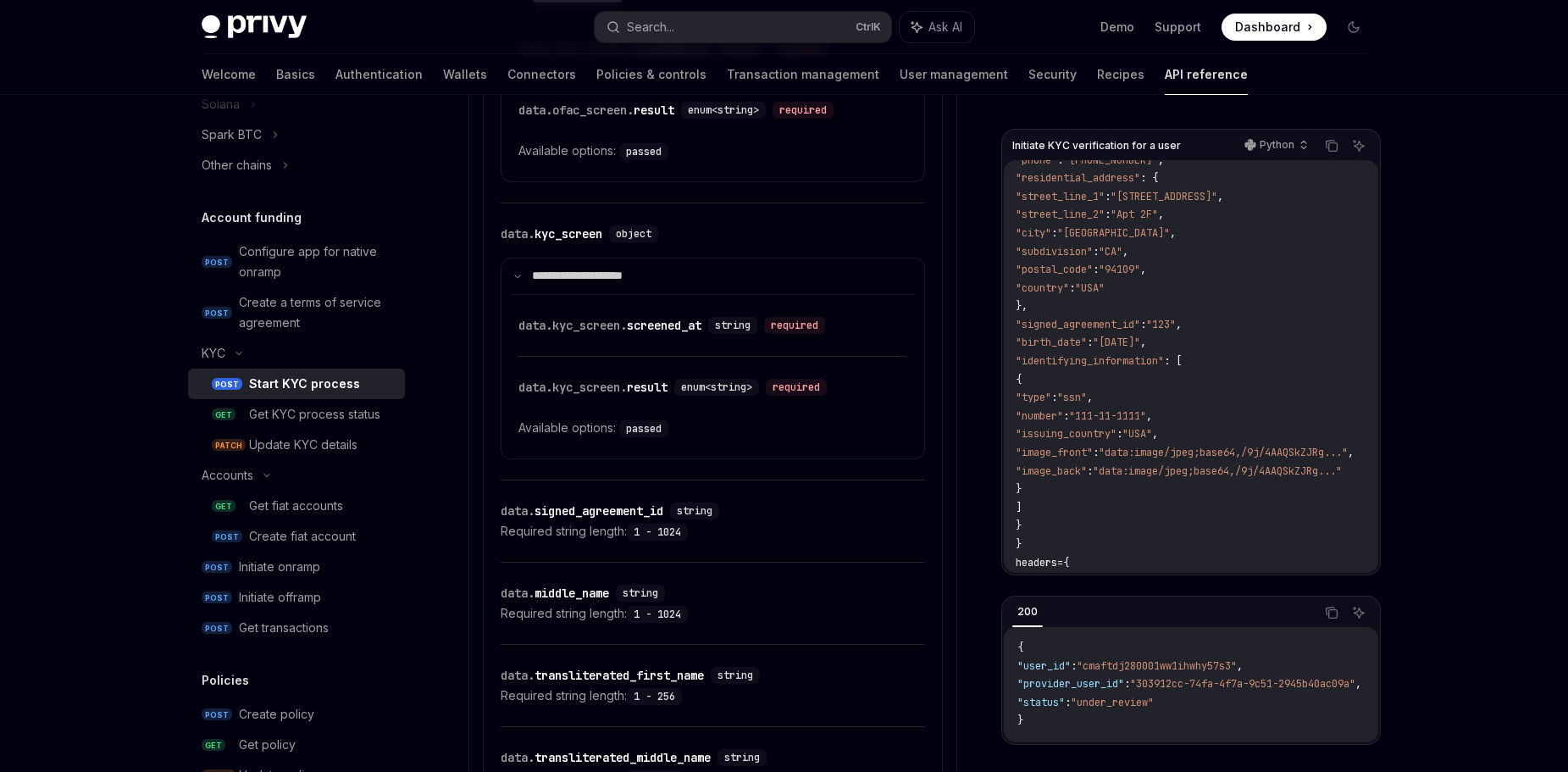
scroll to position [2339, 0]
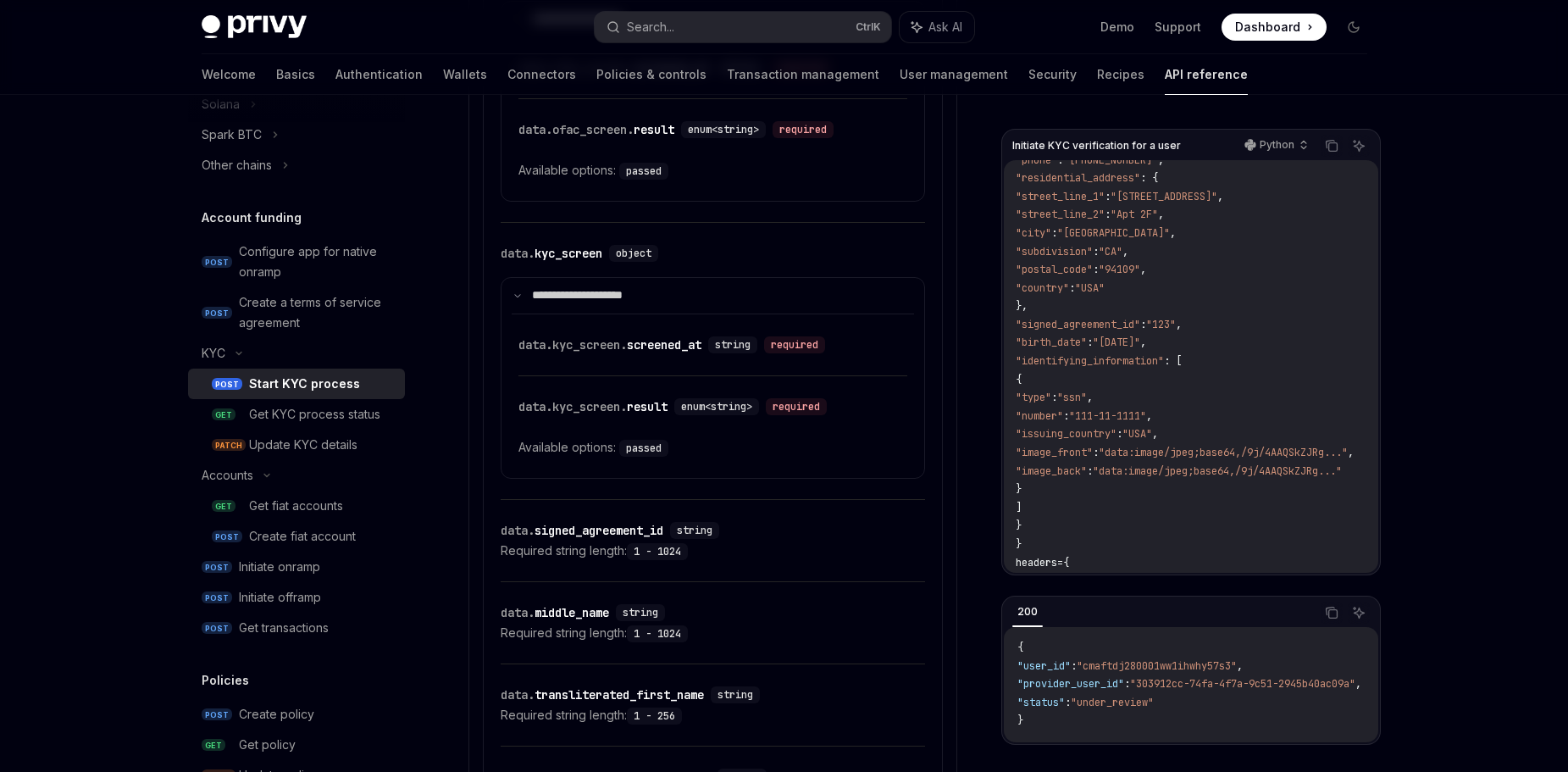
click at [1101, 486] on code "import requests url = "[URL][DOMAIN_NAME] {user_id} /fiat/kyc" payload = { "pro…" at bounding box center [1228, 334] width 426 height 769
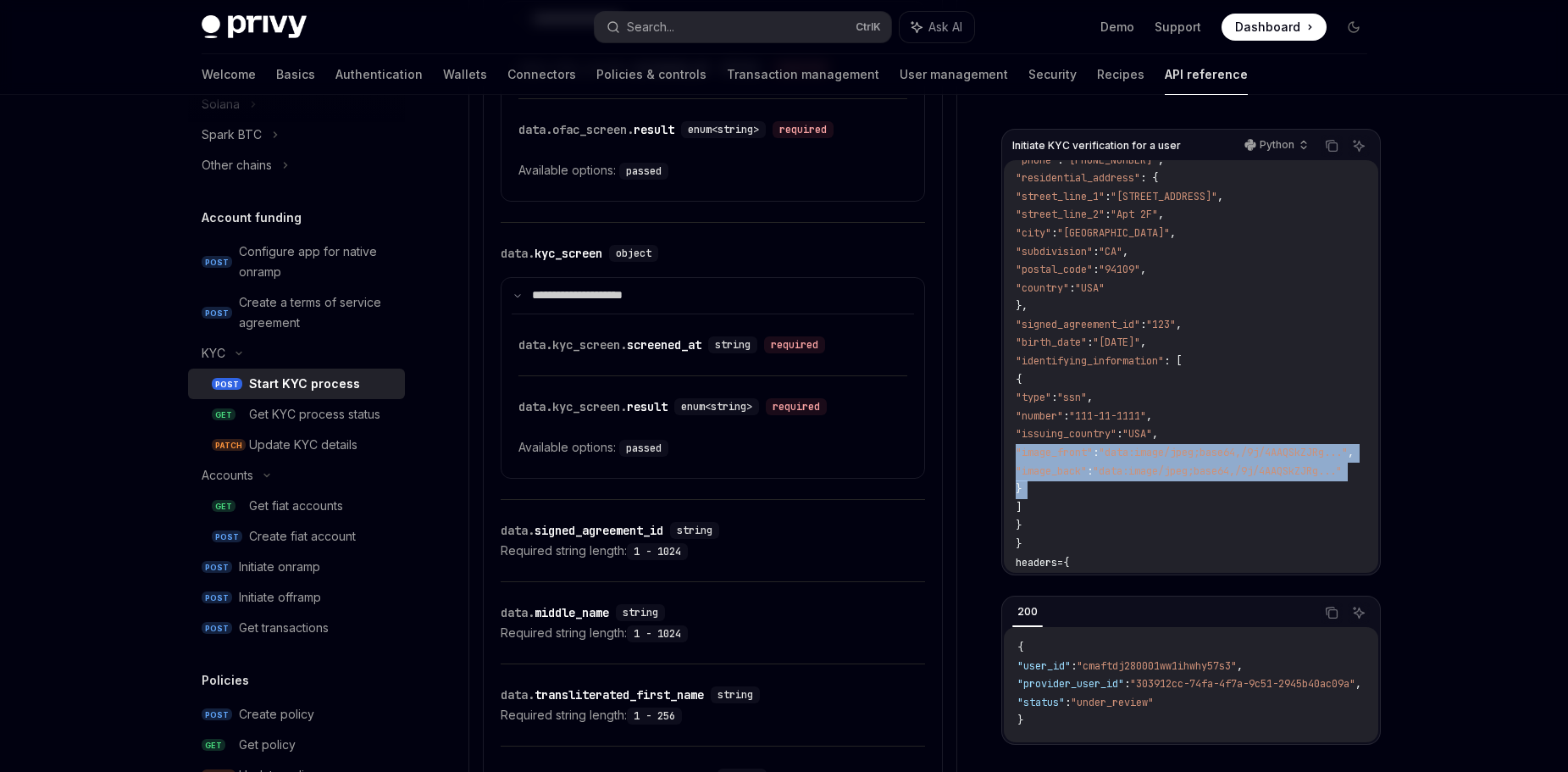
scroll to position [222, 0]
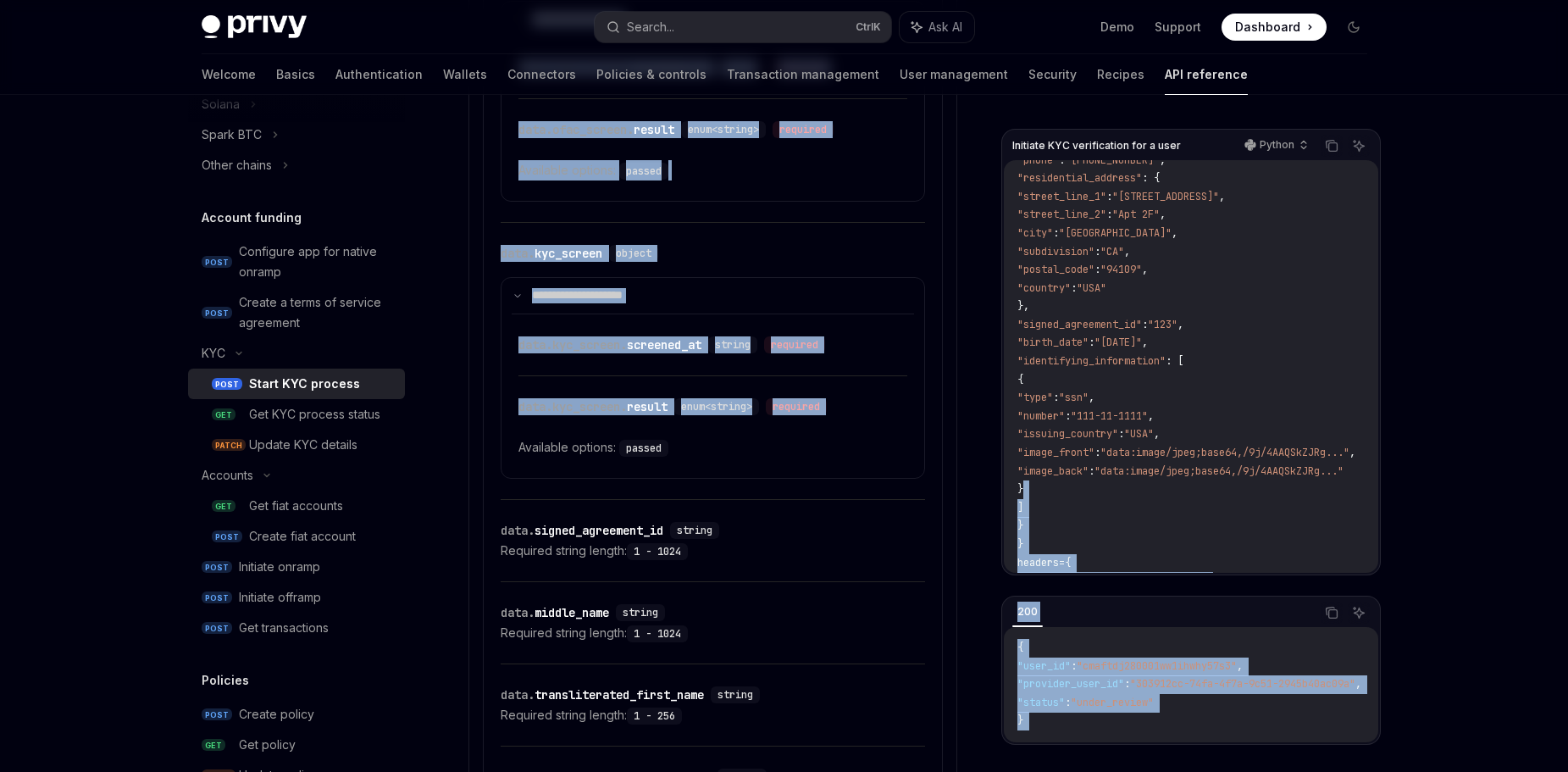
drag, startPoint x: 1101, startPoint y: 486, endPoint x: 971, endPoint y: 392, distance: 160.4
click at [971, 392] on div "Initiate KYC verification for a user Python Copy Ask AI import requests url = "…" at bounding box center [784, 180] width 1193 height 4848
click at [984, 392] on div "Initiate KYC verification for a user Python Copy Ask AI import requests url = "…" at bounding box center [784, 180] width 1193 height 4848
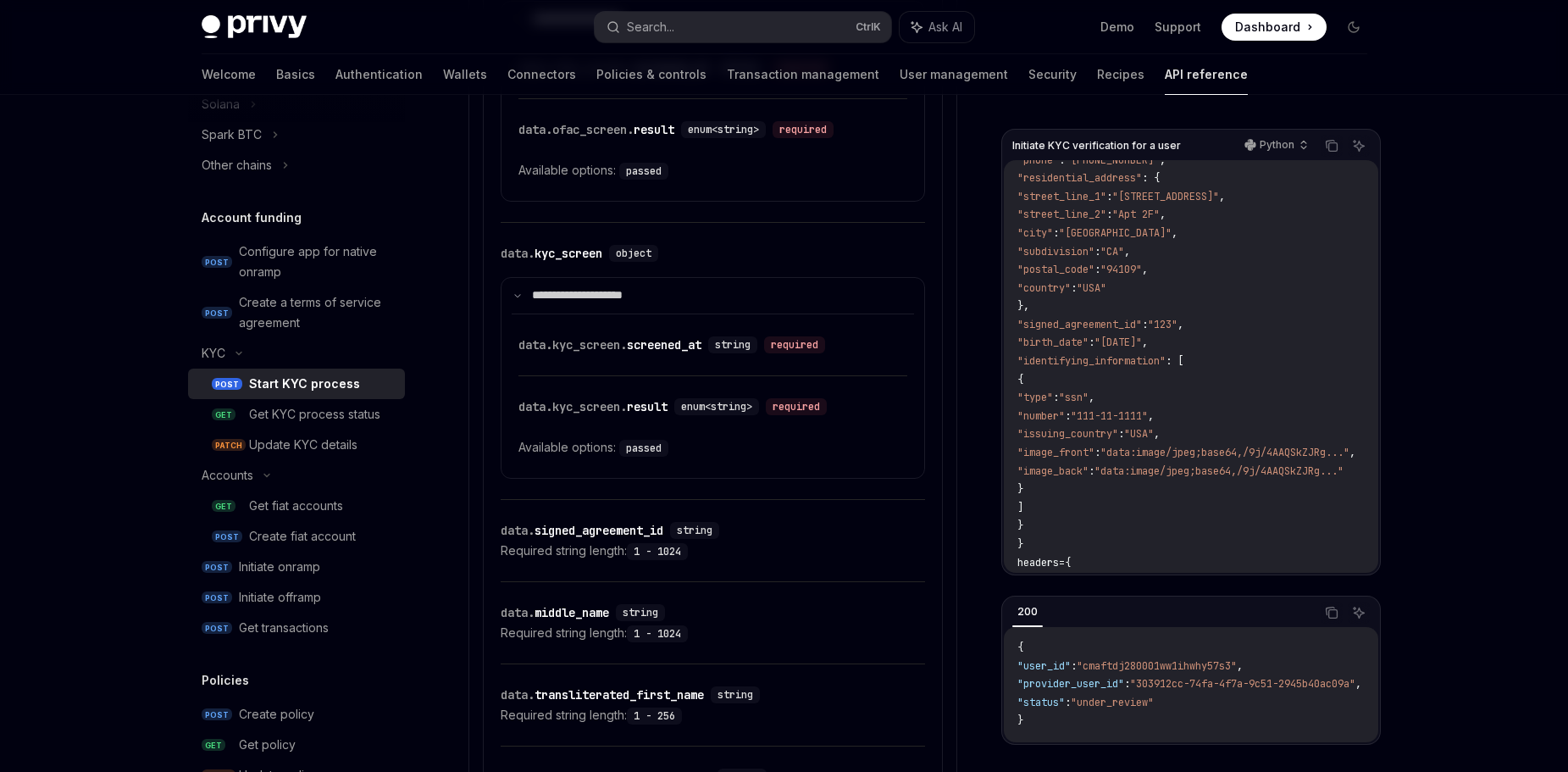
drag, startPoint x: 1111, startPoint y: 490, endPoint x: 1024, endPoint y: 323, distance: 188.3
click at [1024, 323] on code "import requests url = "[URL][DOMAIN_NAME] {user_id} /fiat/kyc" payload = { "pro…" at bounding box center [1230, 334] width 426 height 769
click at [951, 296] on div "**********" at bounding box center [712, 282] width 489 height 3439
click at [278, 25] on img at bounding box center [254, 28] width 105 height 24
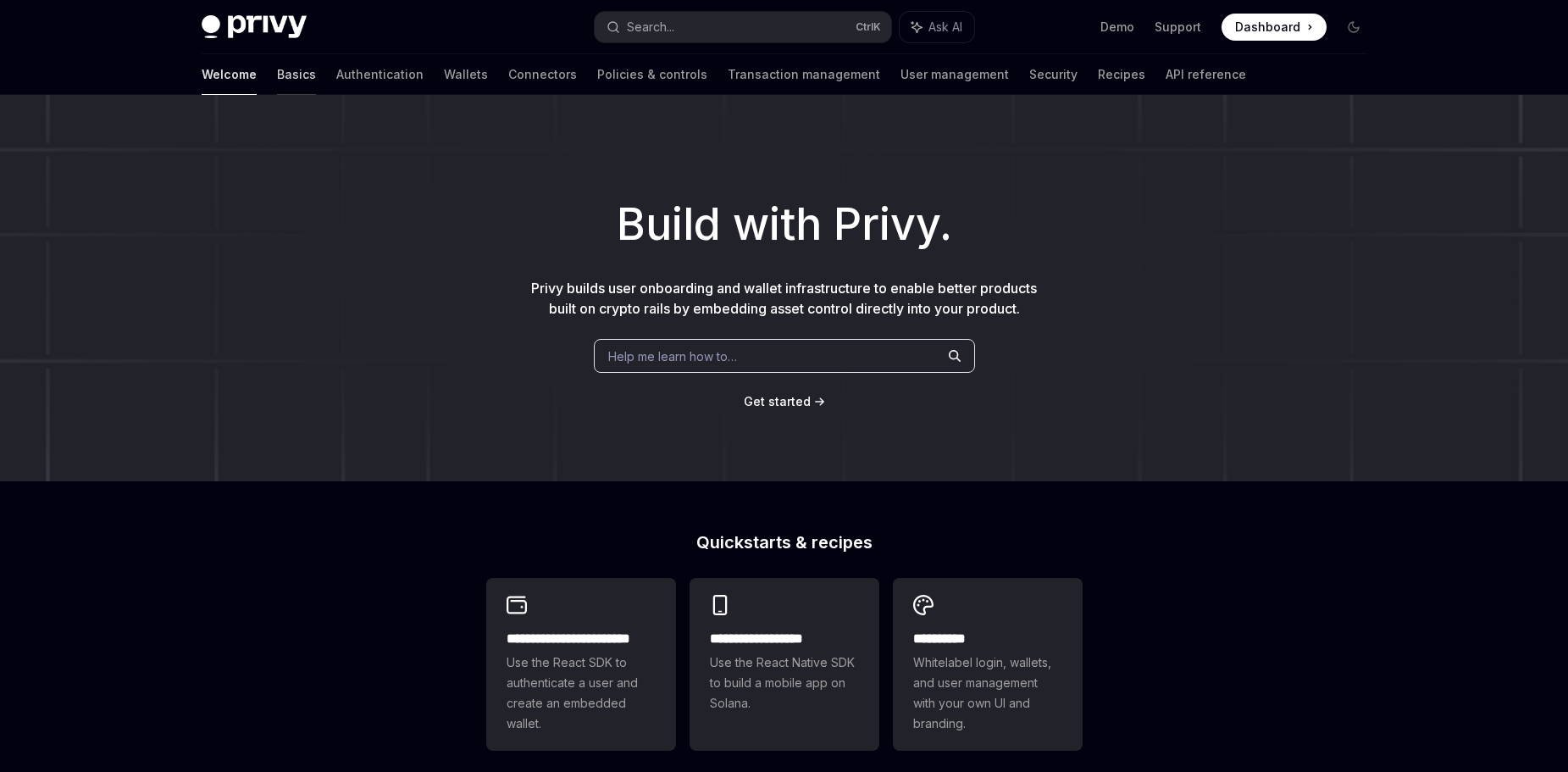
click at [277, 74] on link "Basics" at bounding box center [296, 74] width 39 height 41
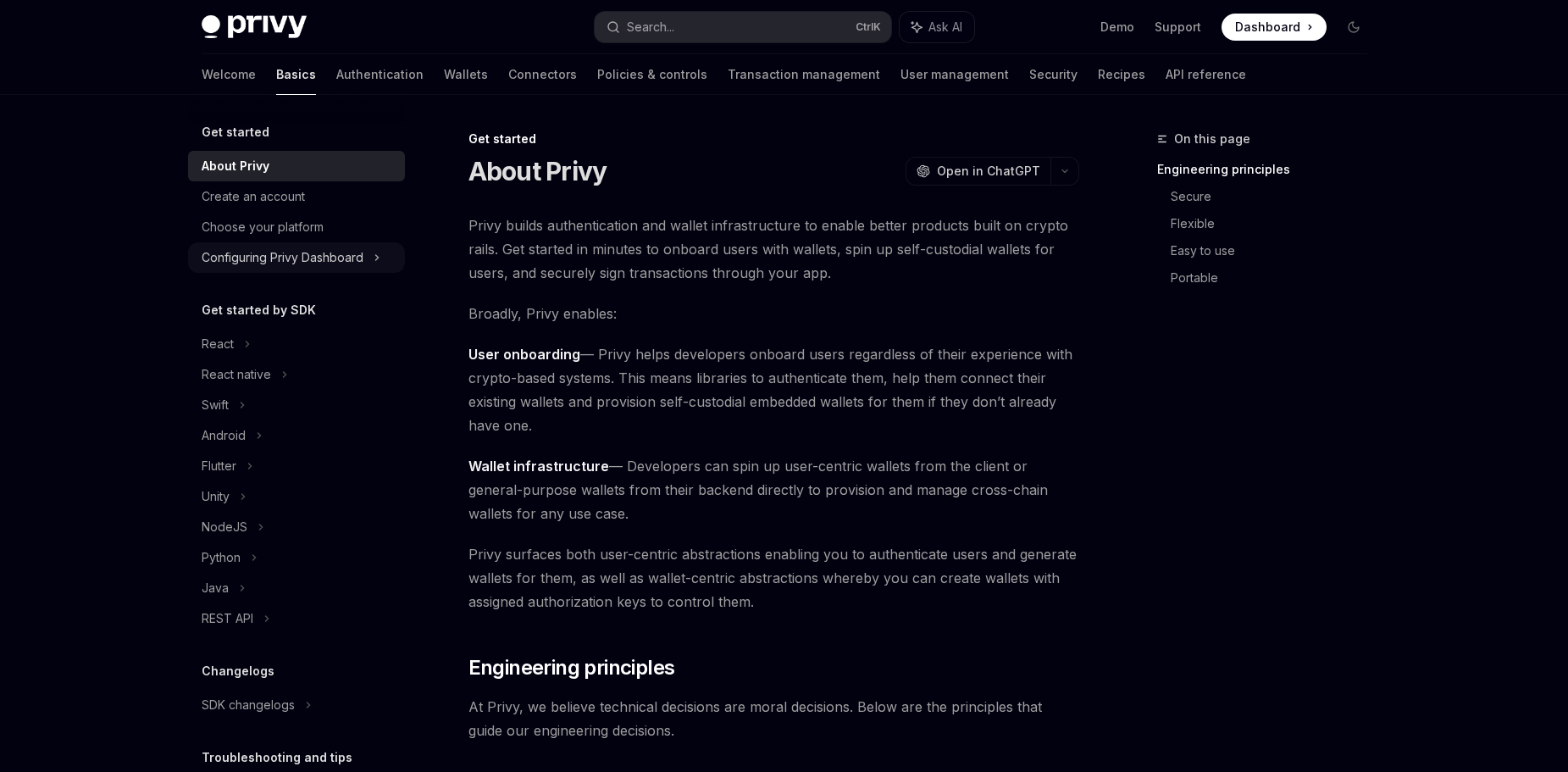
click at [378, 260] on icon at bounding box center [377, 258] width 7 height 21
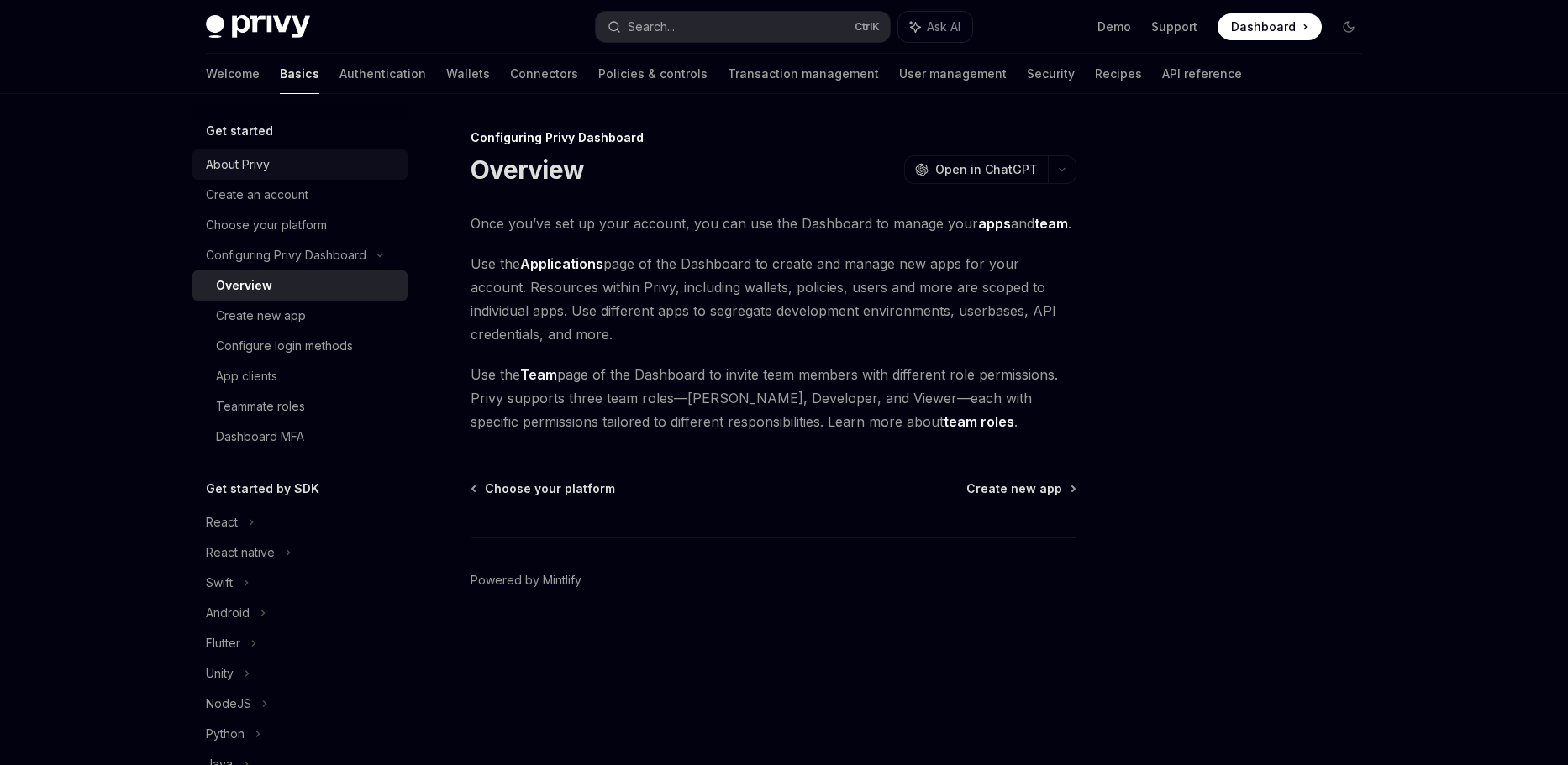
click at [308, 168] on div "About Privy" at bounding box center [302, 165] width 192 height 21
click at [294, 195] on div "Create an account" at bounding box center [257, 195] width 103 height 21
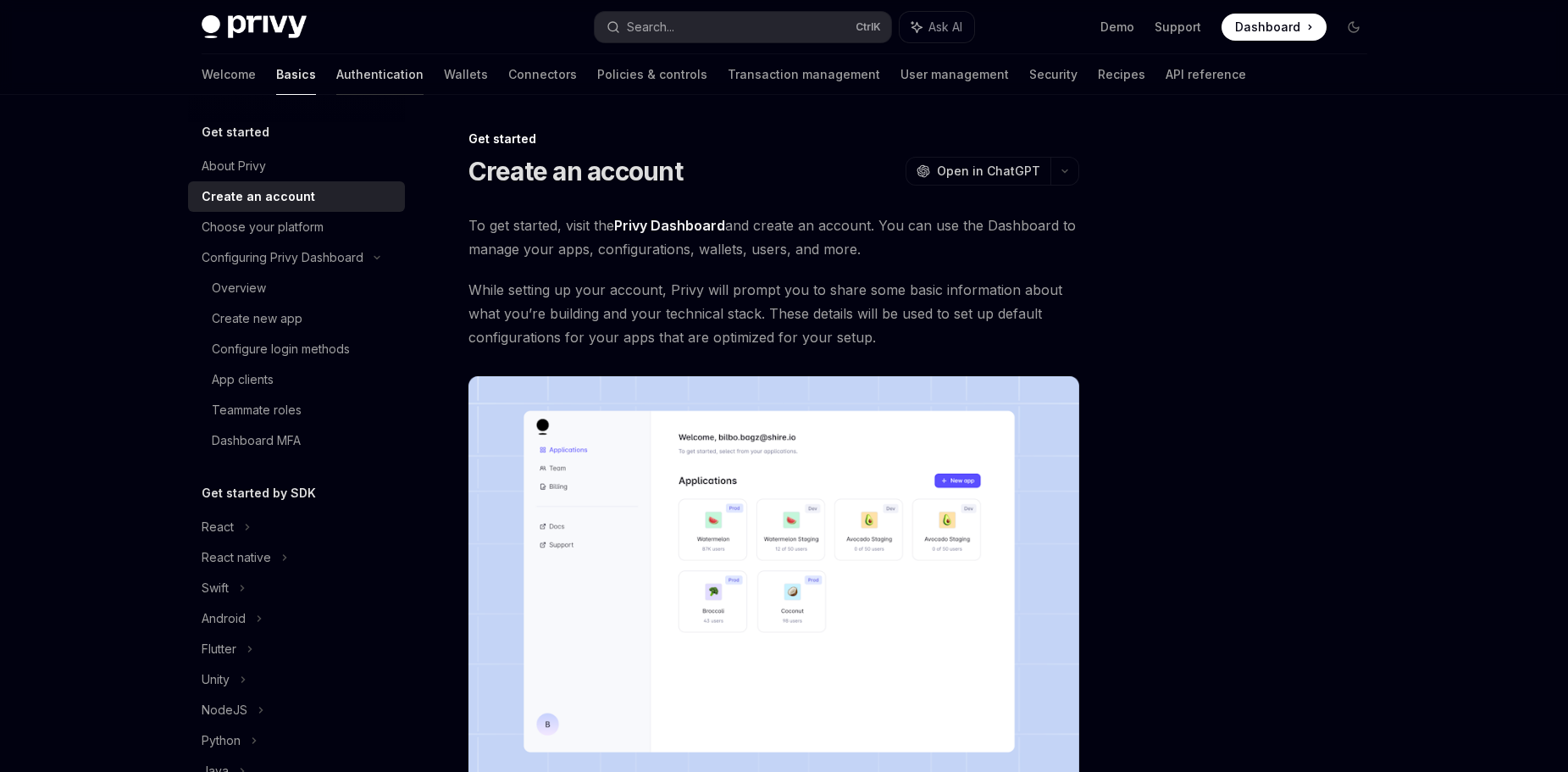
click at [336, 83] on link "Authentication" at bounding box center [379, 74] width 87 height 41
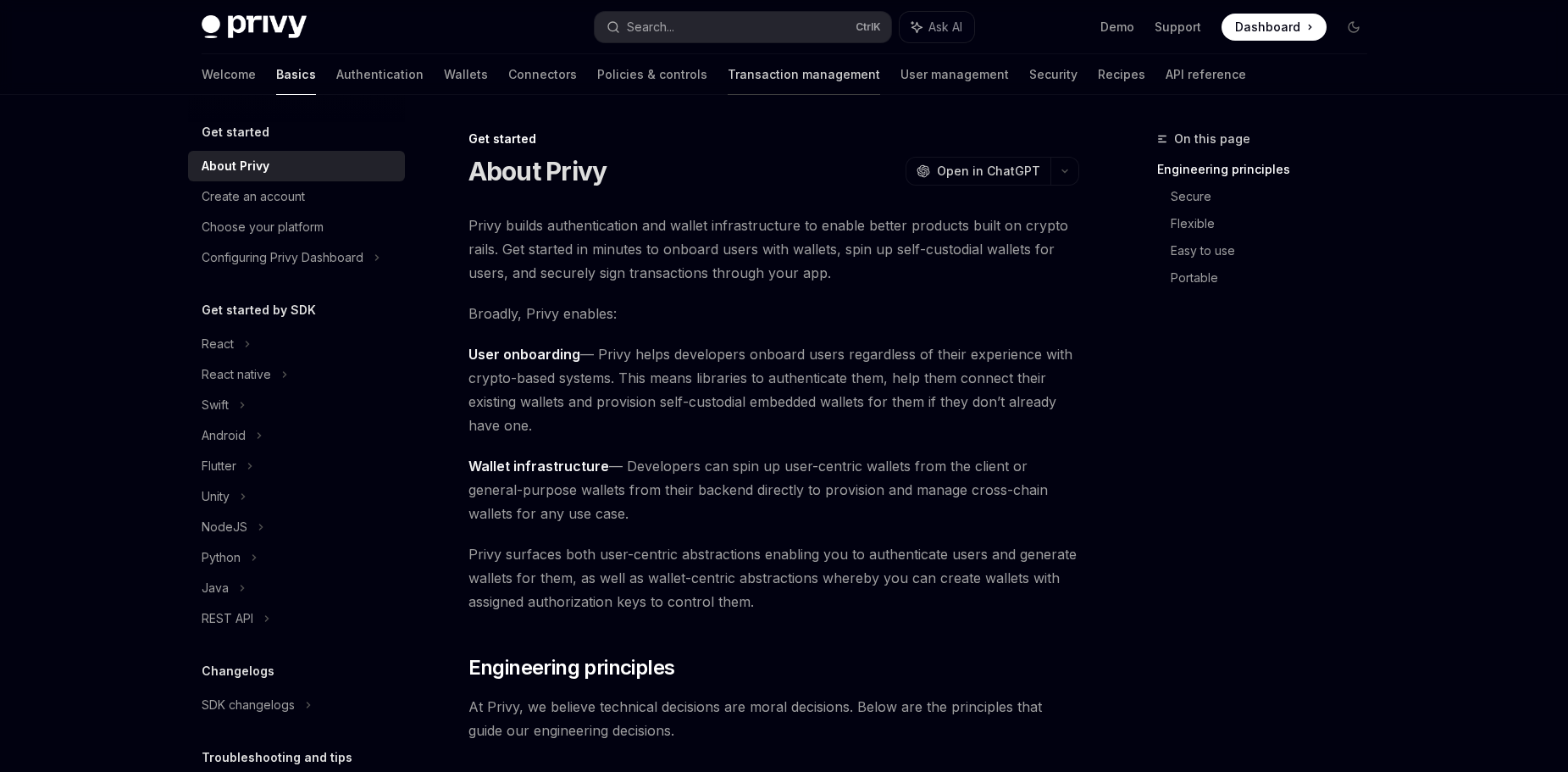
click at [728, 66] on link "Transaction management" at bounding box center [803, 74] width 153 height 41
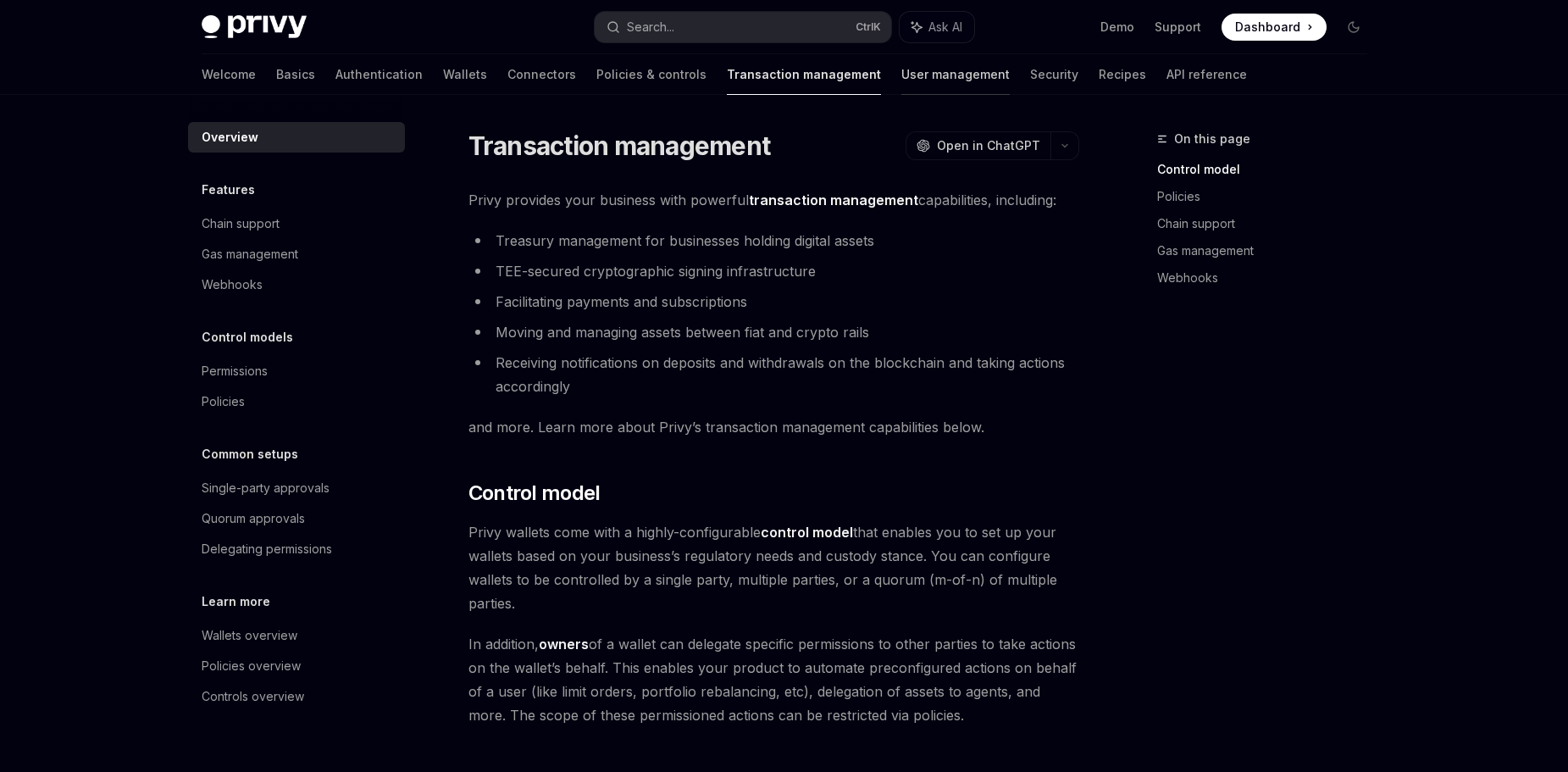
click at [902, 77] on link "User management" at bounding box center [956, 74] width 109 height 41
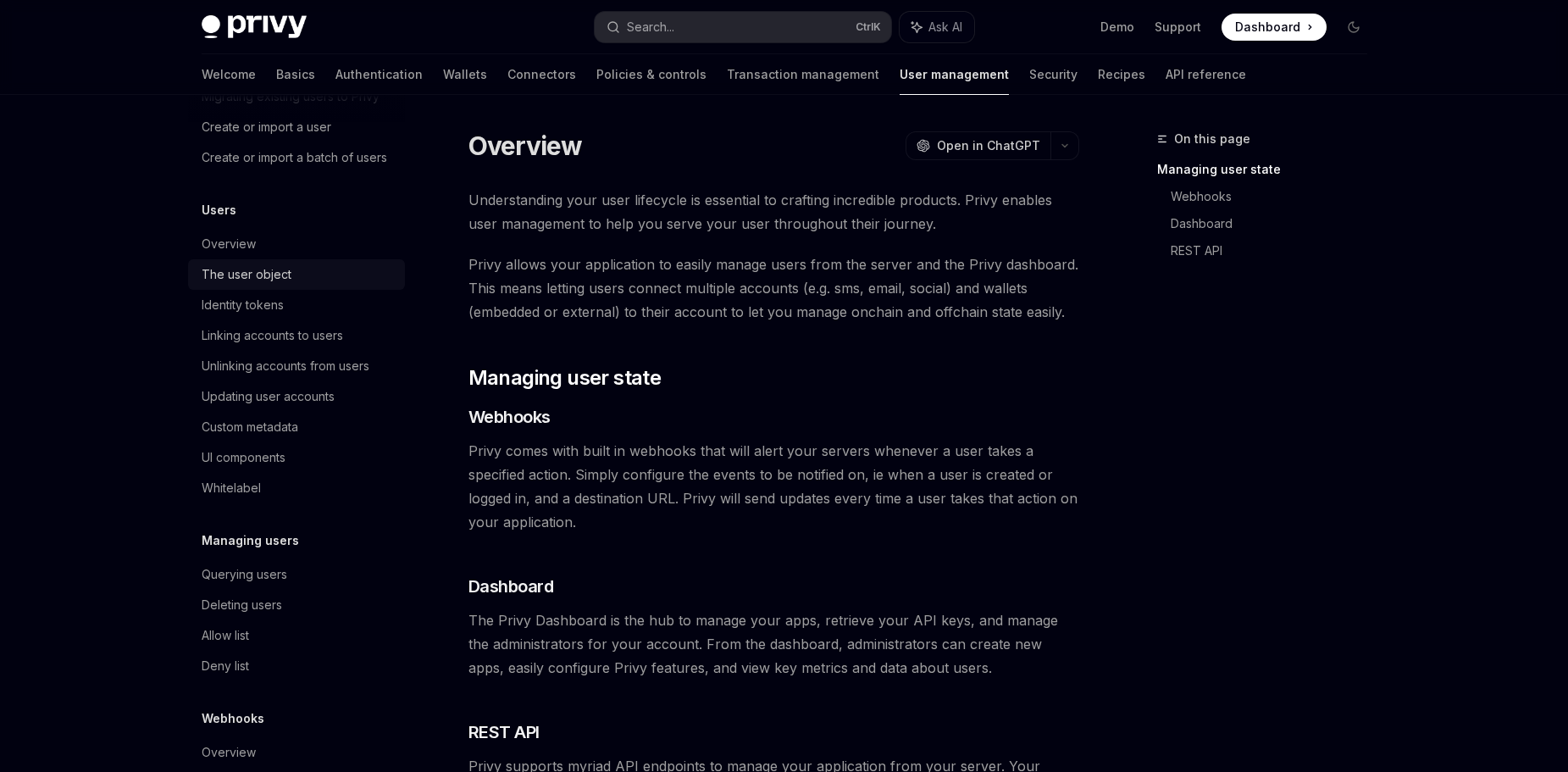
scroll to position [131, 0]
click at [321, 342] on div "Linking accounts to users" at bounding box center [272, 331] width 141 height 21
click at [309, 342] on div "Linking accounts to users" at bounding box center [272, 331] width 141 height 21
click at [309, 342] on div "Linking accounts to users" at bounding box center [272, 331] width 141 height 21
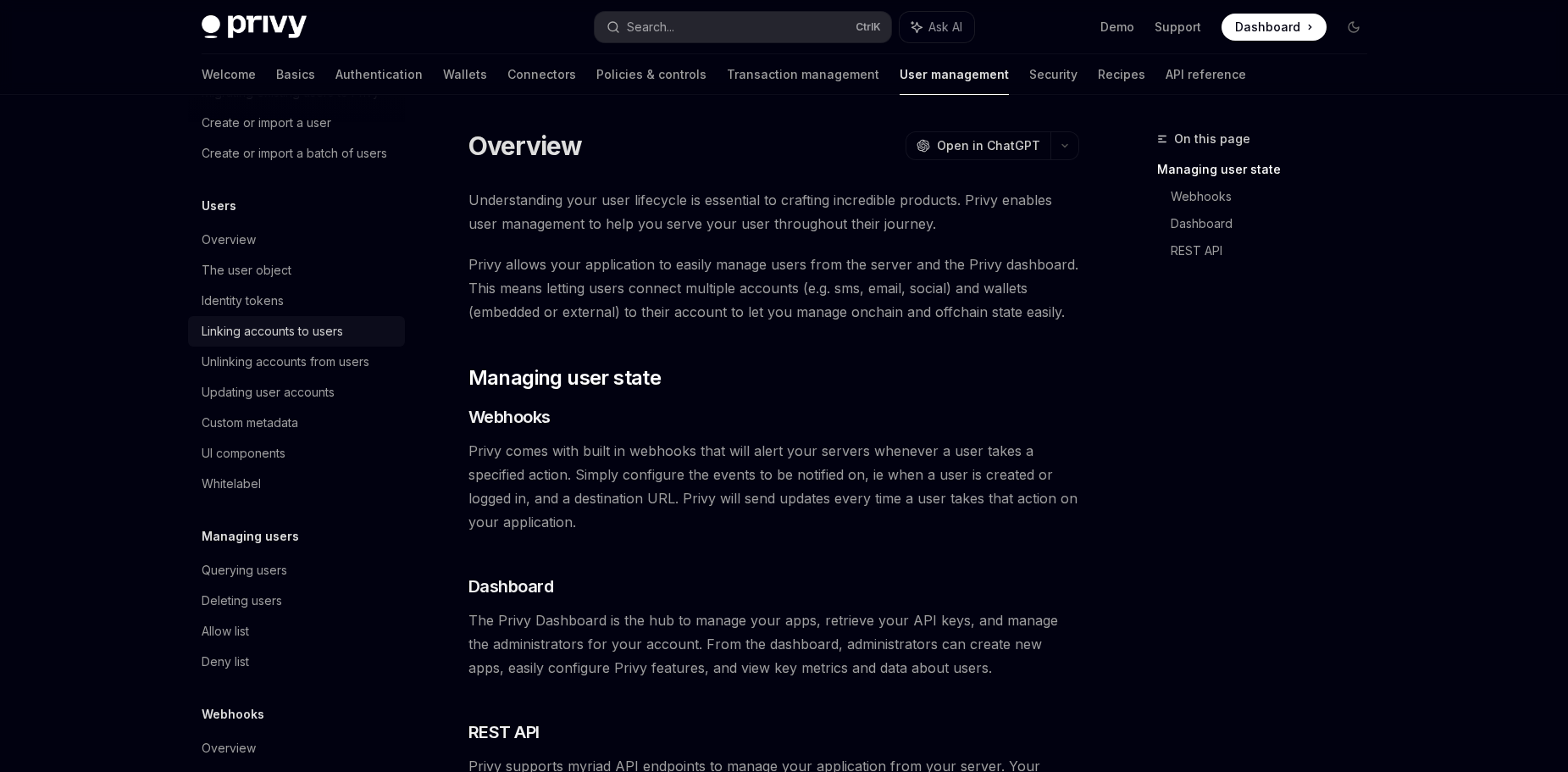
click at [309, 342] on div "Linking accounts to users" at bounding box center [272, 331] width 141 height 21
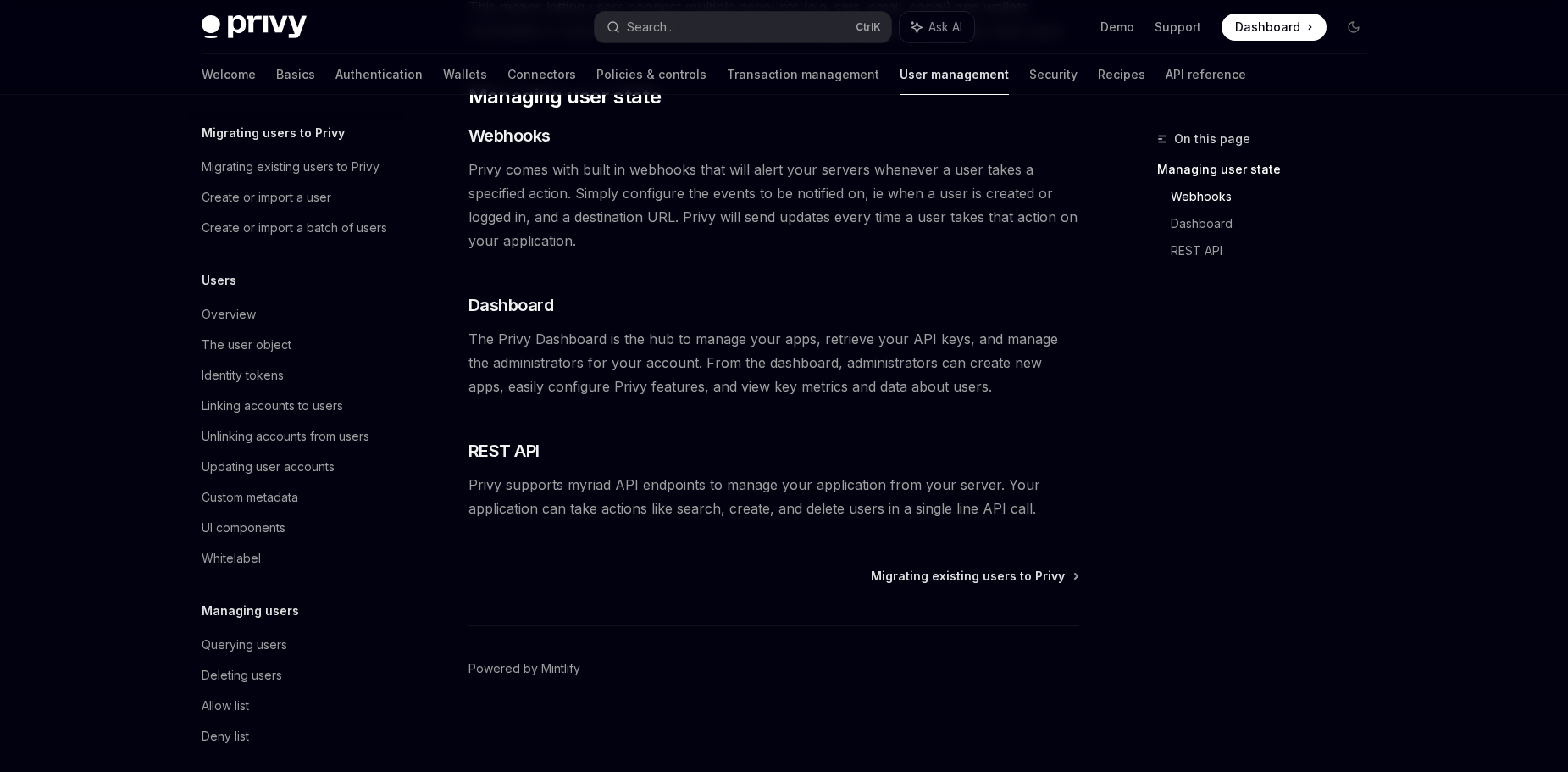
scroll to position [54, 0]
click at [278, 419] on div "Linking accounts to users" at bounding box center [272, 409] width 141 height 21
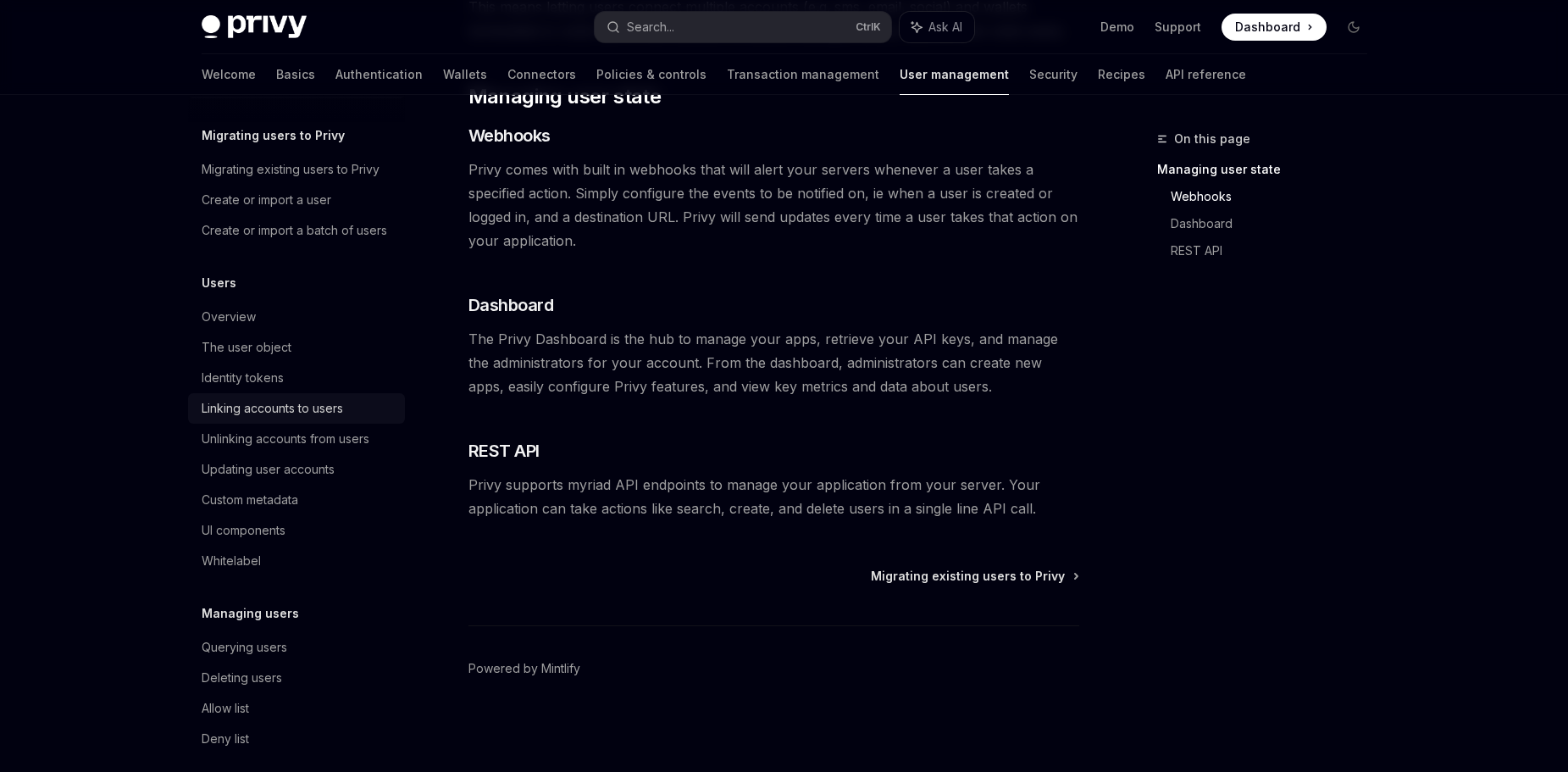
click at [278, 419] on div "Linking accounts to users" at bounding box center [272, 409] width 141 height 21
click at [295, 358] on div "The user object" at bounding box center [298, 348] width 193 height 21
click at [274, 358] on div "The user object" at bounding box center [247, 348] width 90 height 21
click at [981, 573] on span "Migrating existing users to Privy" at bounding box center [967, 576] width 194 height 17
type textarea "*"
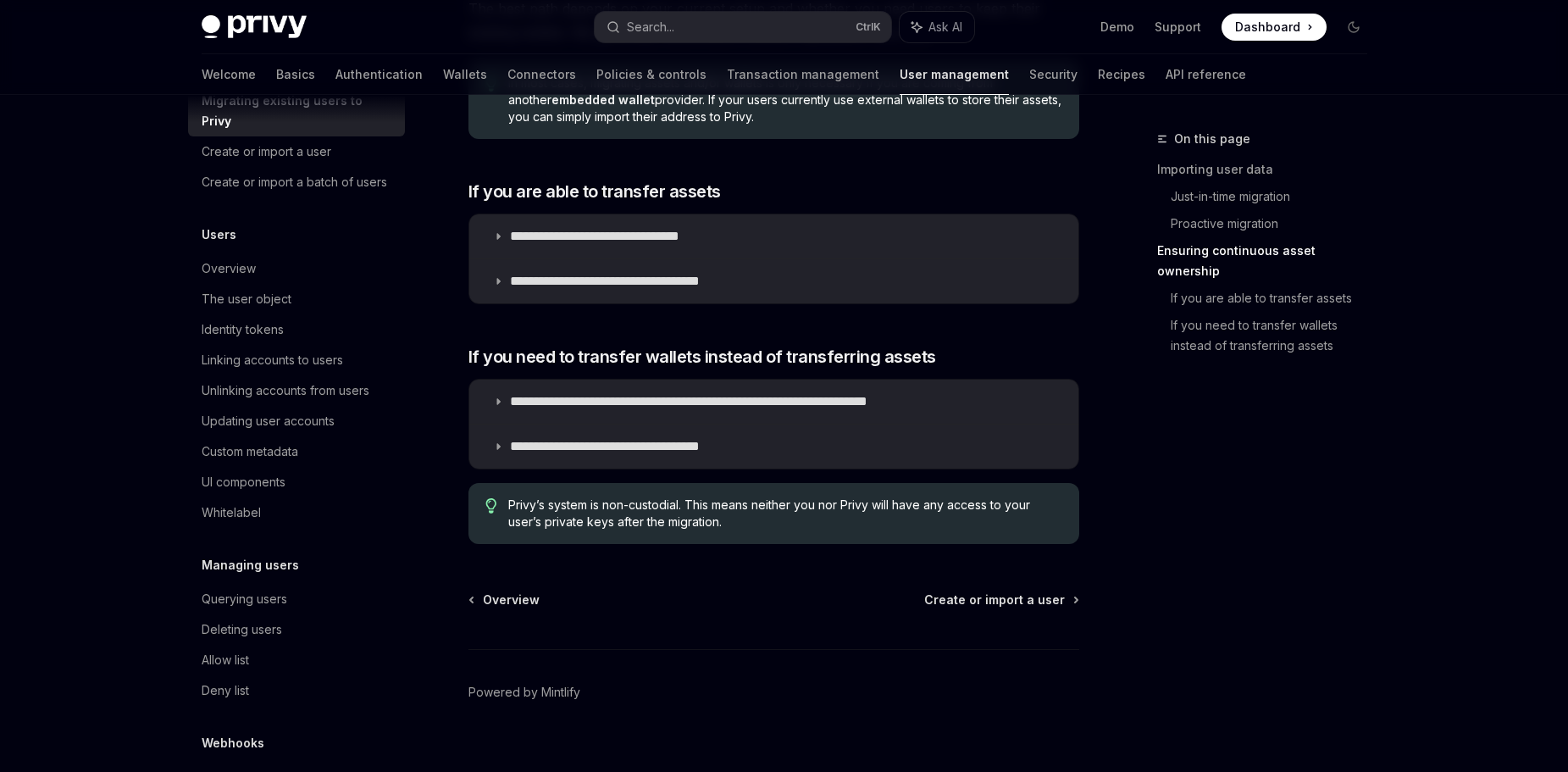
scroll to position [121, 0]
